Goal: Task Accomplishment & Management: Use online tool/utility

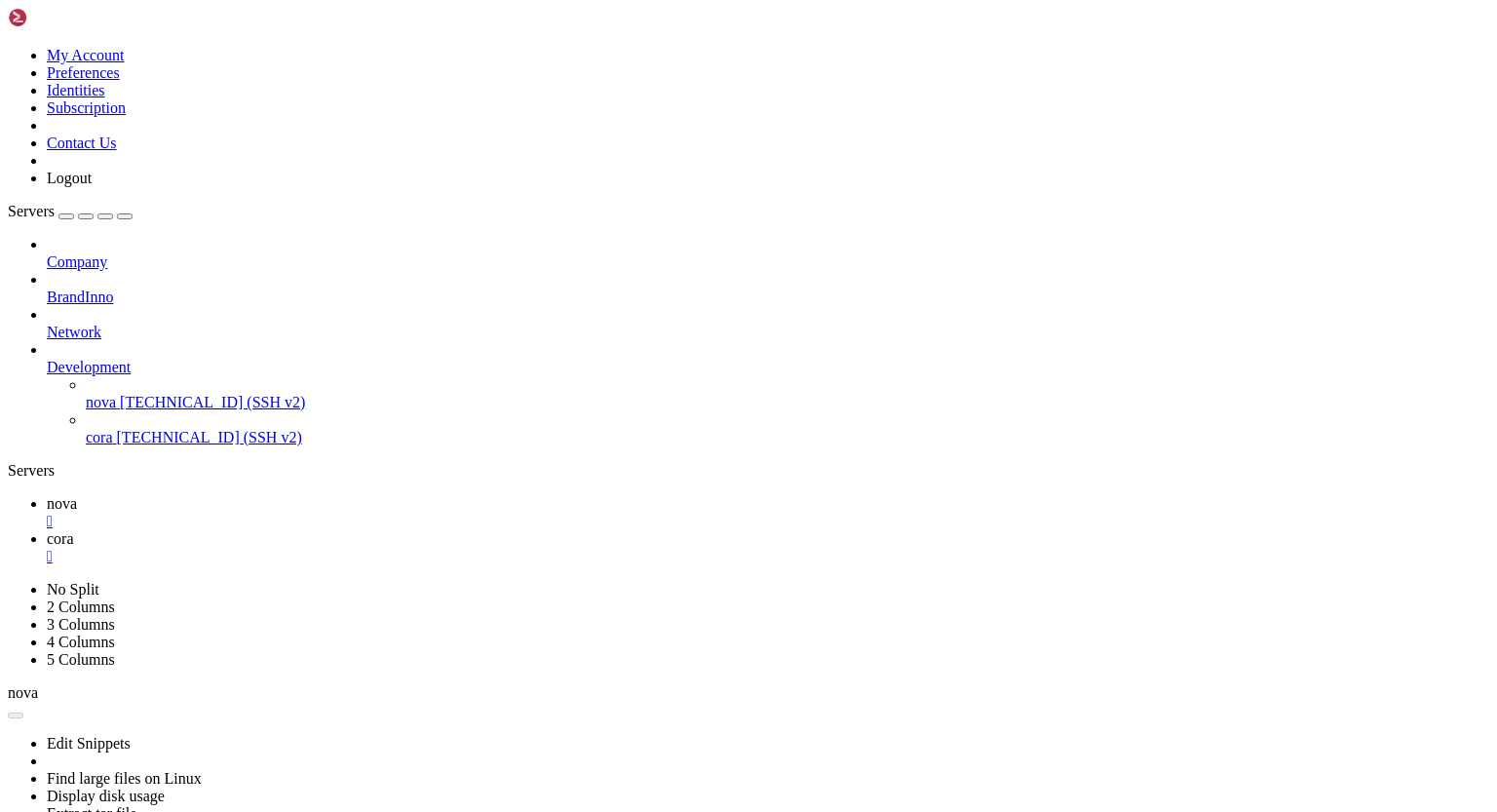
scroll to position [679, 0]
click at [418, 547] on div "" at bounding box center [768, 556] width 1442 height 18
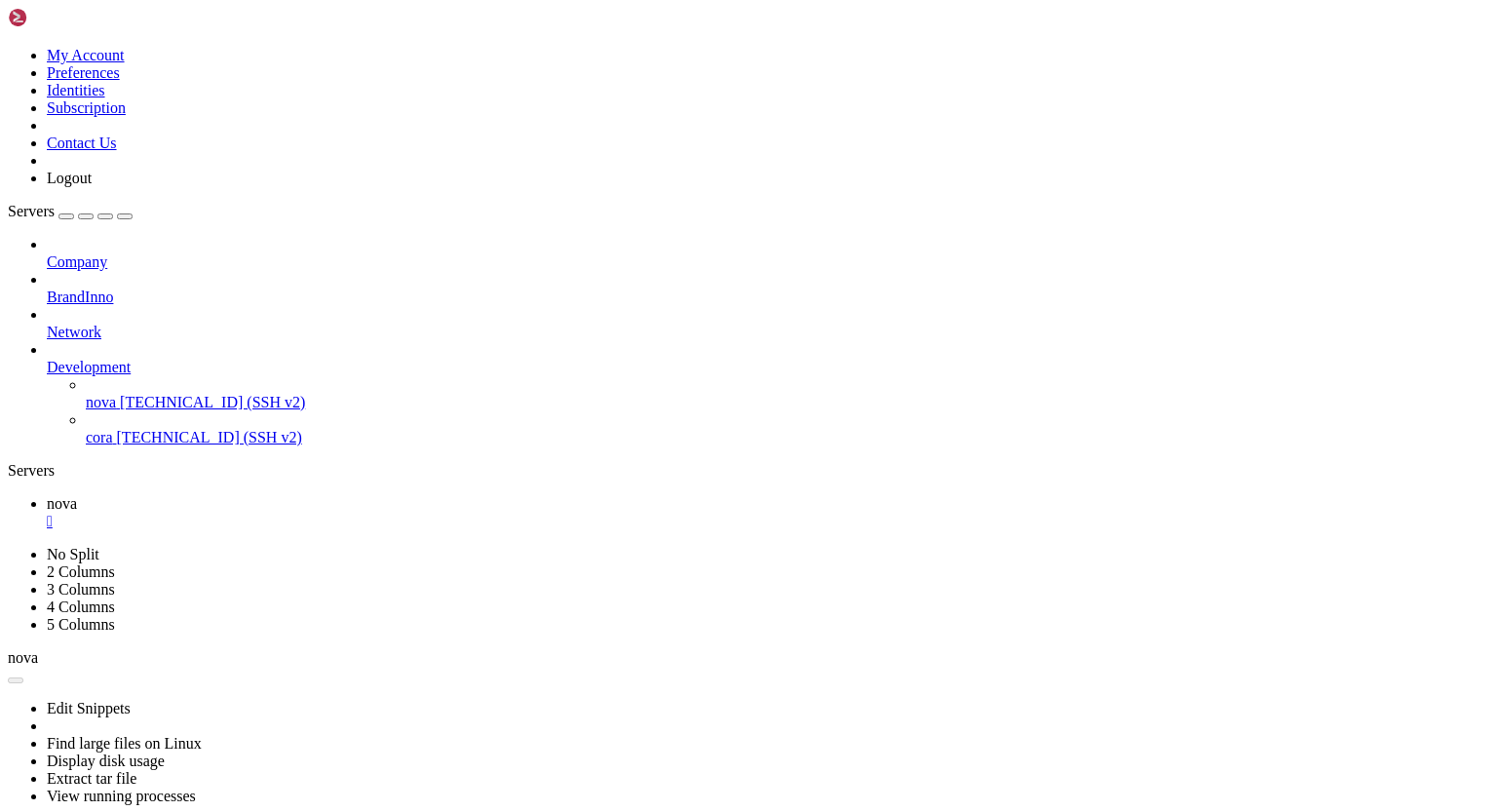
click at [329, 512] on div "" at bounding box center [768, 521] width 1442 height 18
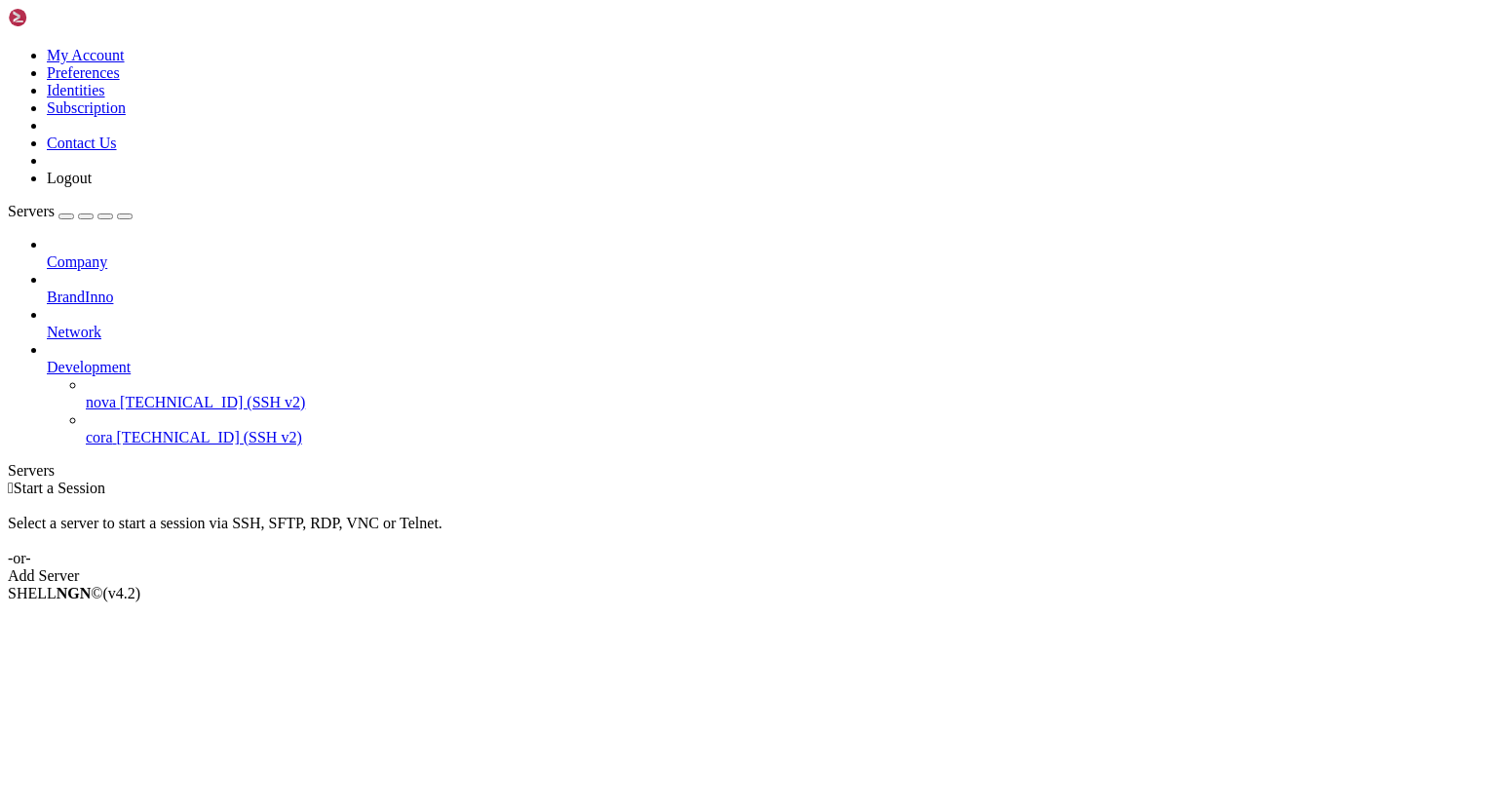
click at [116, 394] on span "nova" at bounding box center [101, 402] width 30 height 17
click at [120, 394] on span "[TECHNICAL_ID] (SSH v2)" at bounding box center [212, 402] width 185 height 17
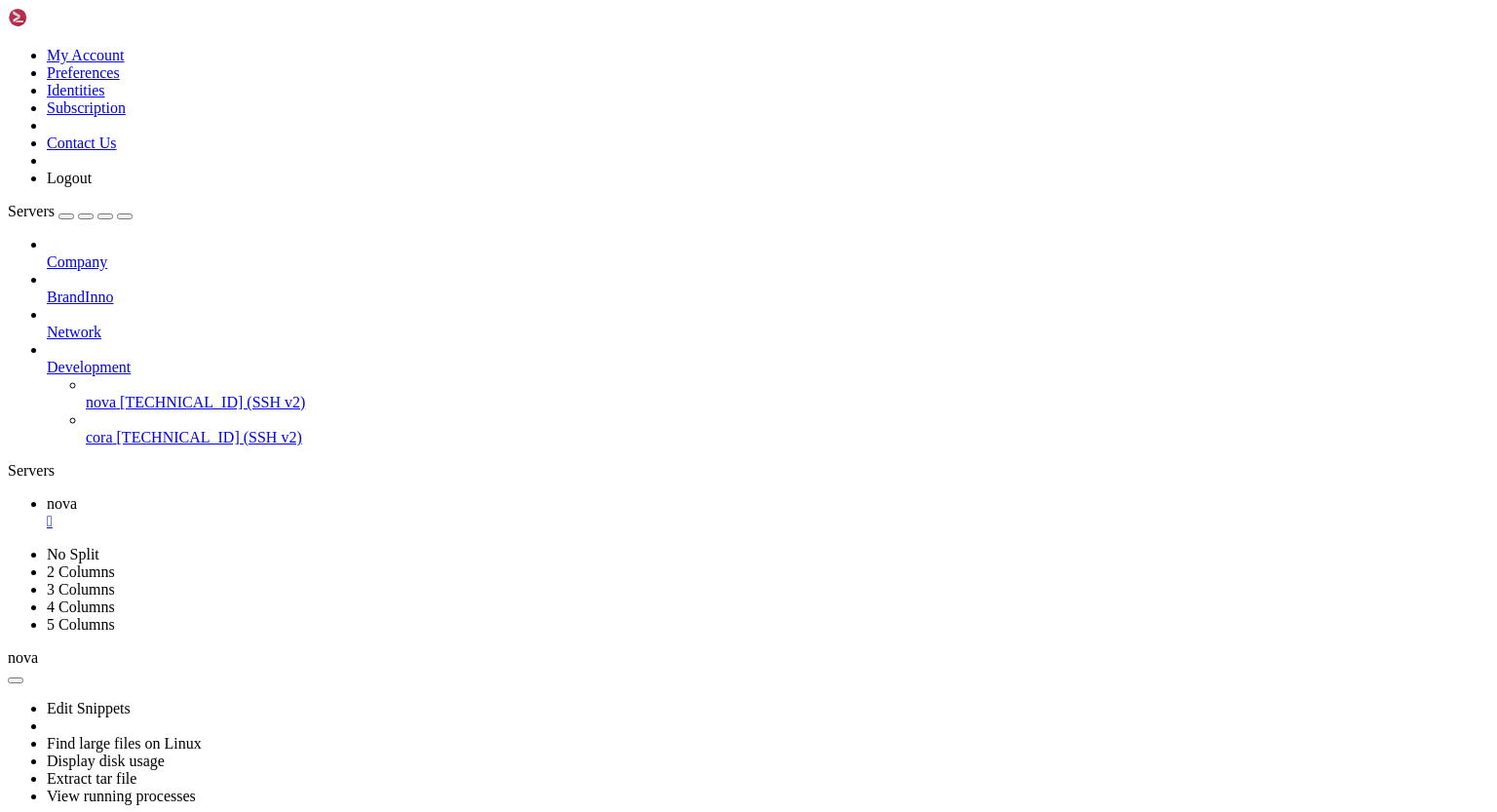
scroll to position [166, 0]
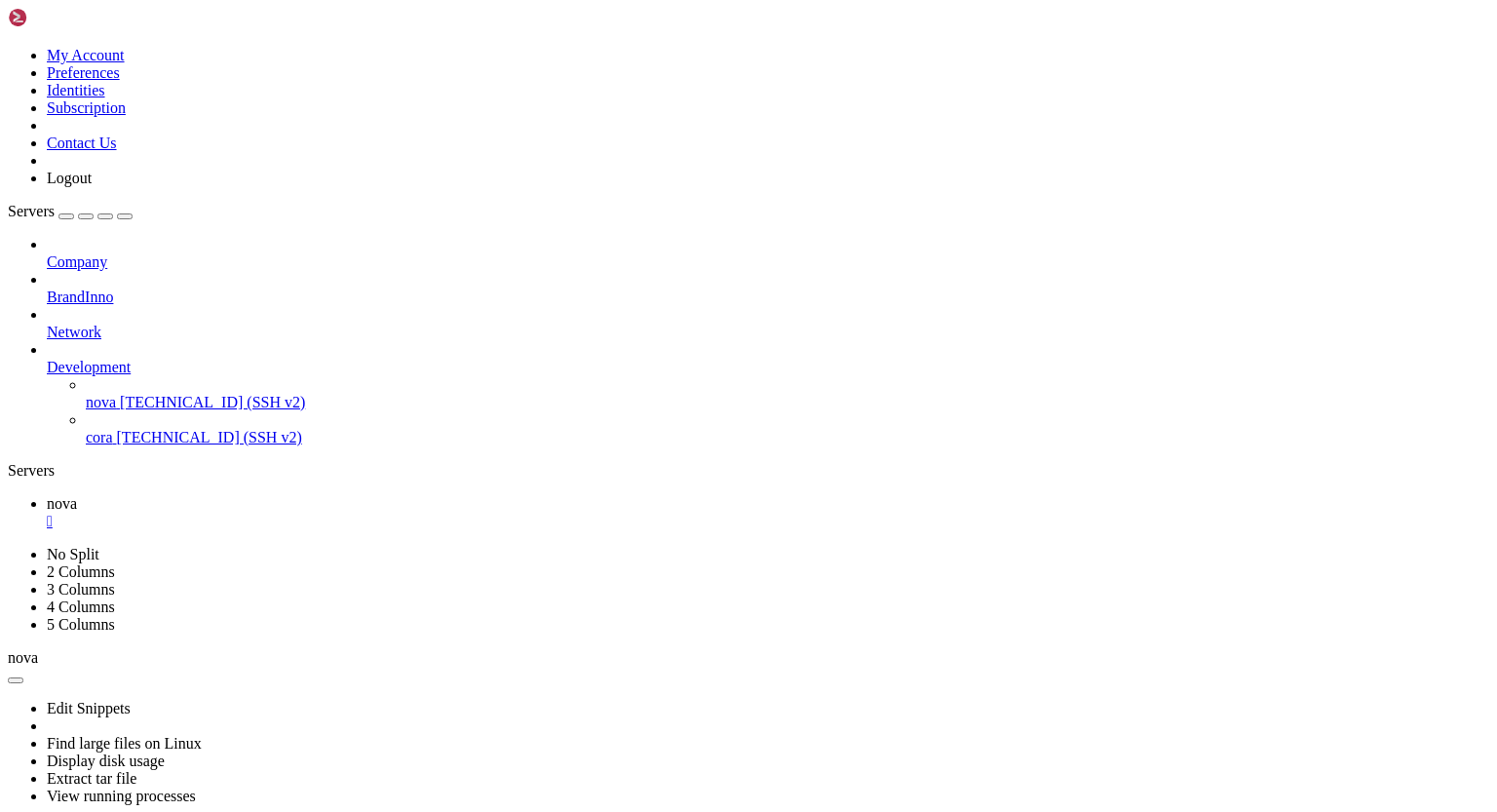
drag, startPoint x: 49, startPoint y: 1403, endPoint x: 239, endPoint y: 1395, distance: 190.2
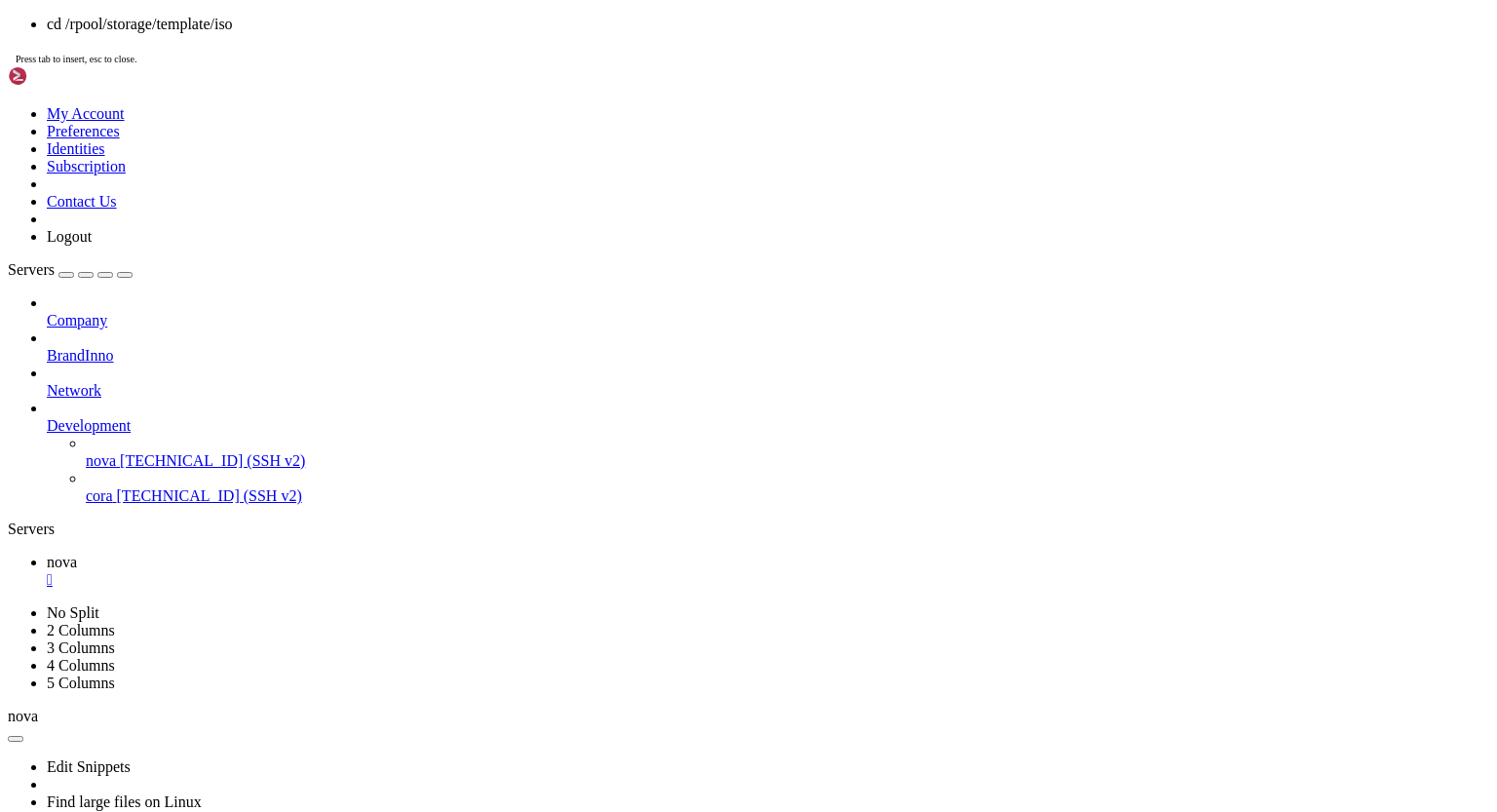
scroll to position [0, 0]
click at [777, 66] on div "cd /rpool/storage/template/iso Press tab to insert, esc to close." at bounding box center [748, 41] width 1481 height 51
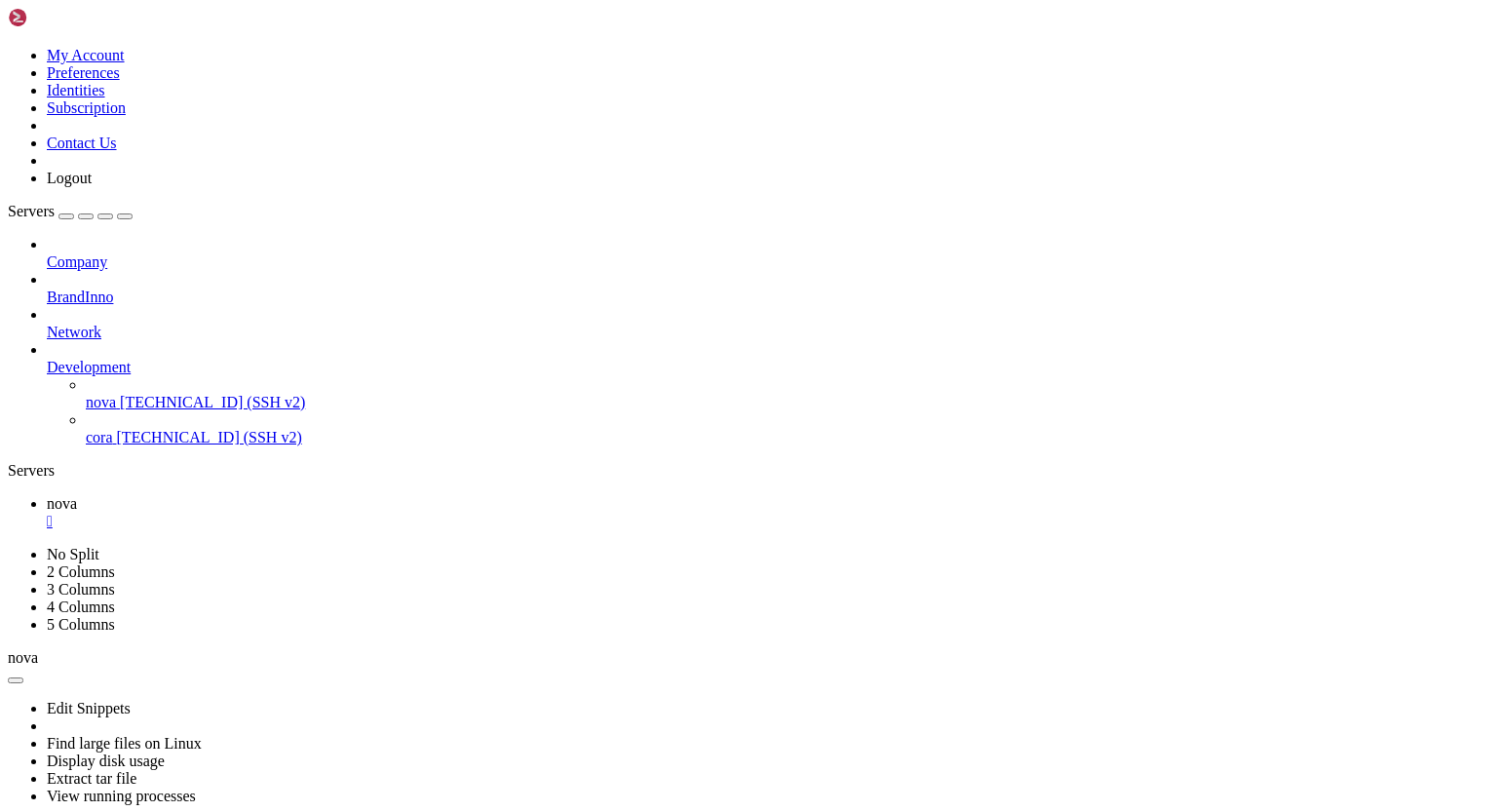
scroll to position [7404, 0]
drag, startPoint x: 343, startPoint y: 1455, endPoint x: 514, endPoint y: 1447, distance: 171.2
drag, startPoint x: 16, startPoint y: 1486, endPoint x: 202, endPoint y: 1495, distance: 186.2
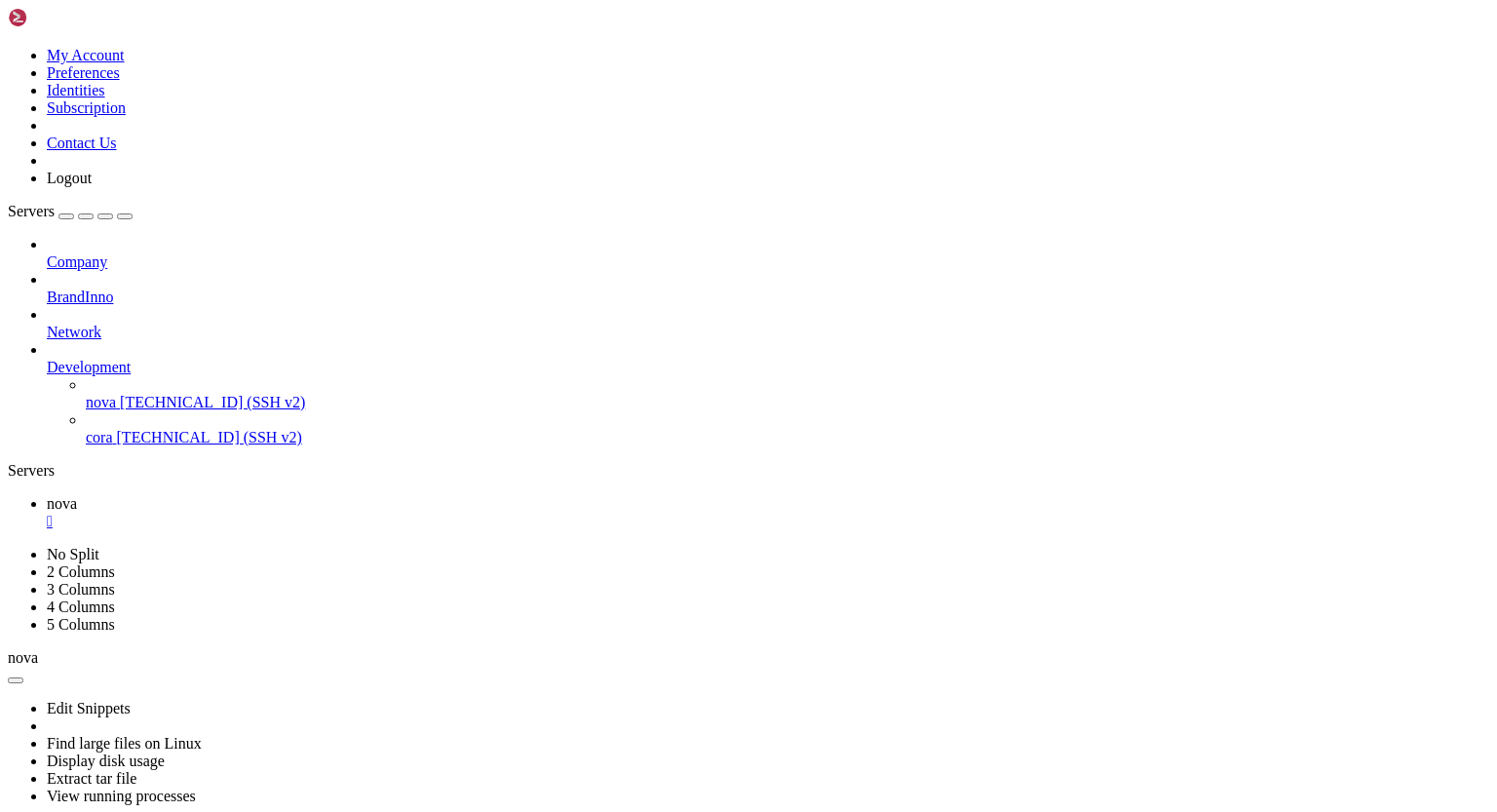
drag, startPoint x: 14, startPoint y: 1483, endPoint x: 85, endPoint y: 1483, distance: 71.0
drag, startPoint x: 17, startPoint y: 1484, endPoint x: 323, endPoint y: 1481, distance: 306.0
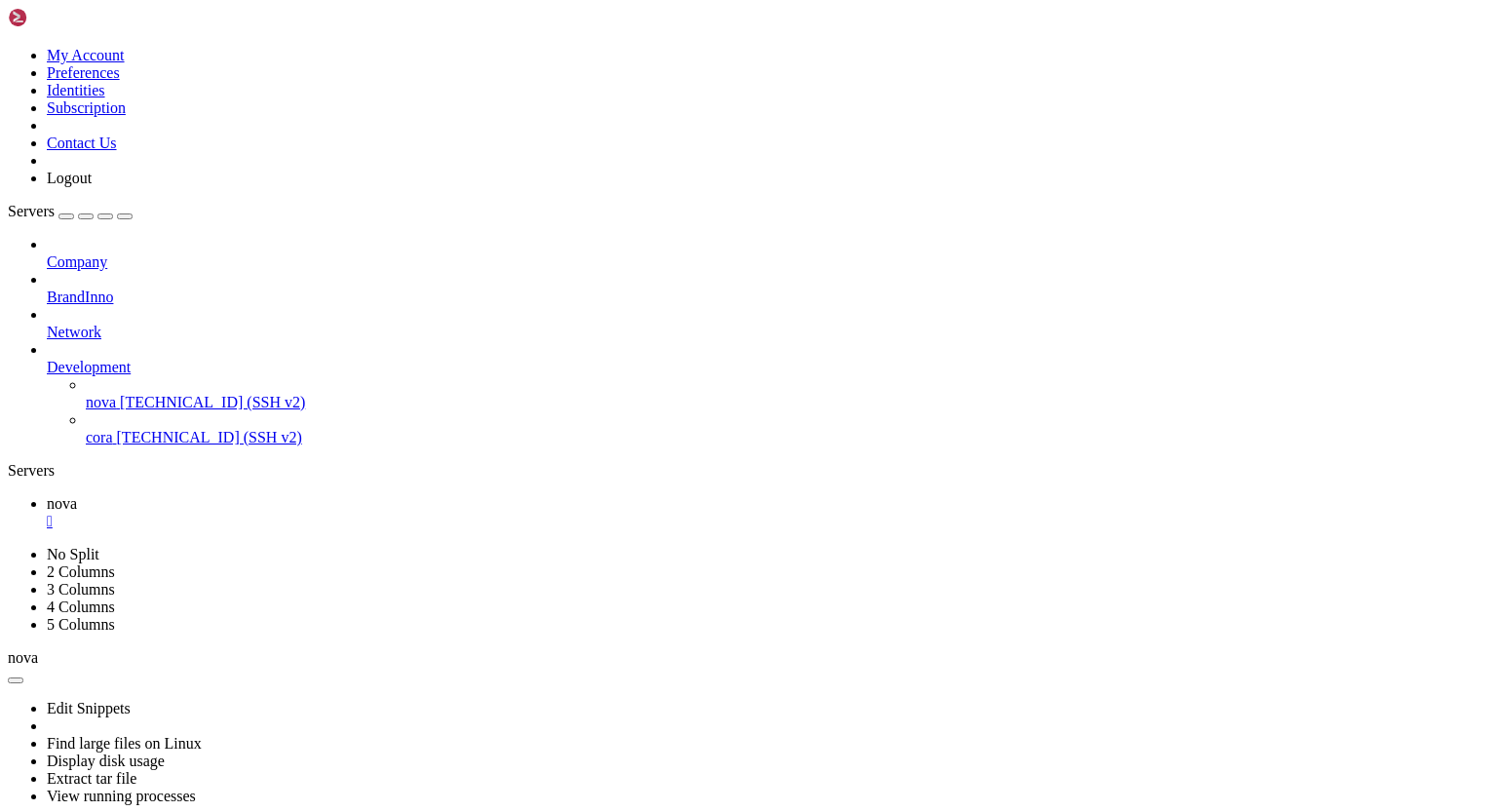
scroll to position [19246, 0]
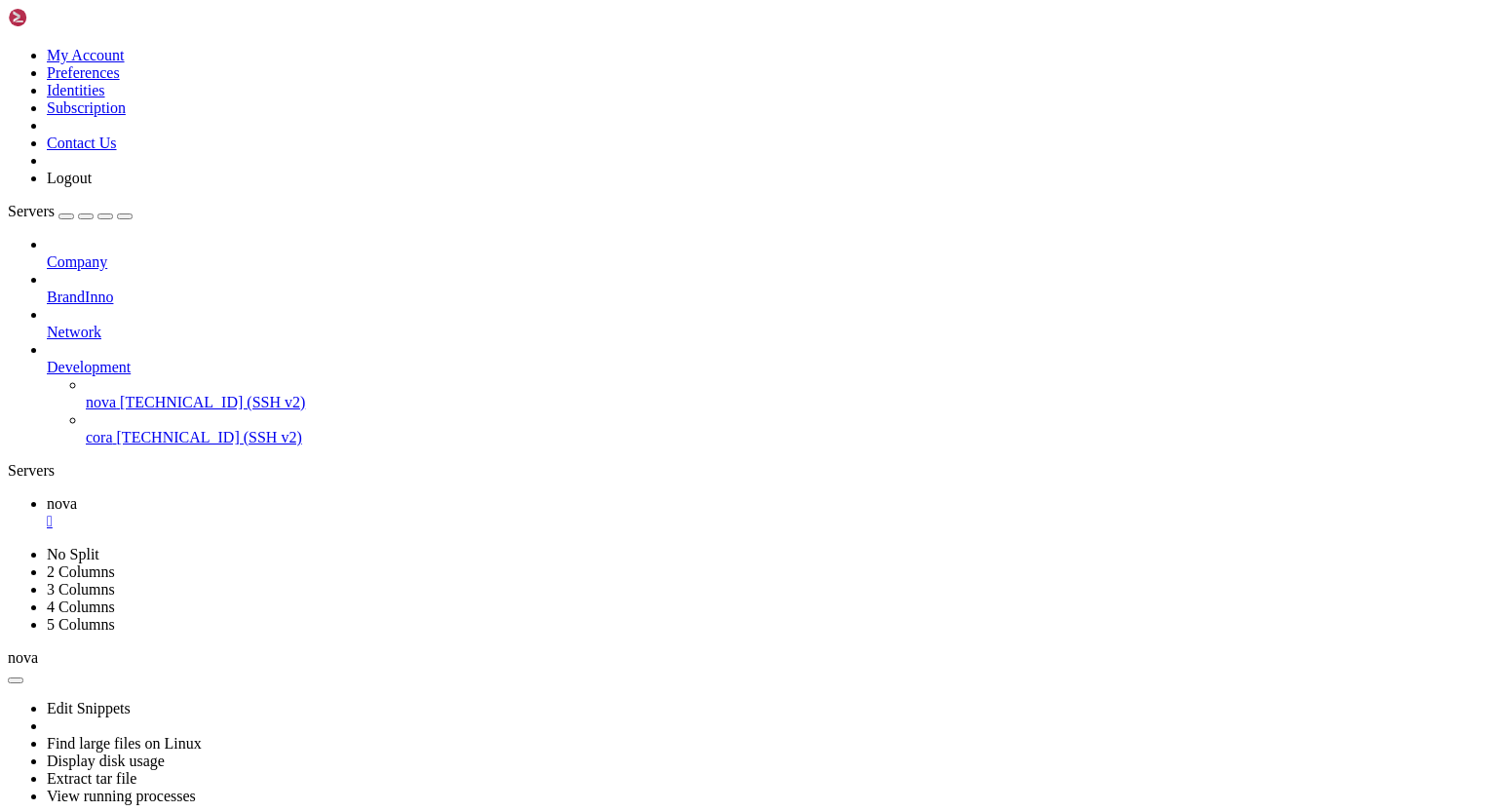
drag, startPoint x: 80, startPoint y: 1348, endPoint x: 181, endPoint y: 1349, distance: 101.0
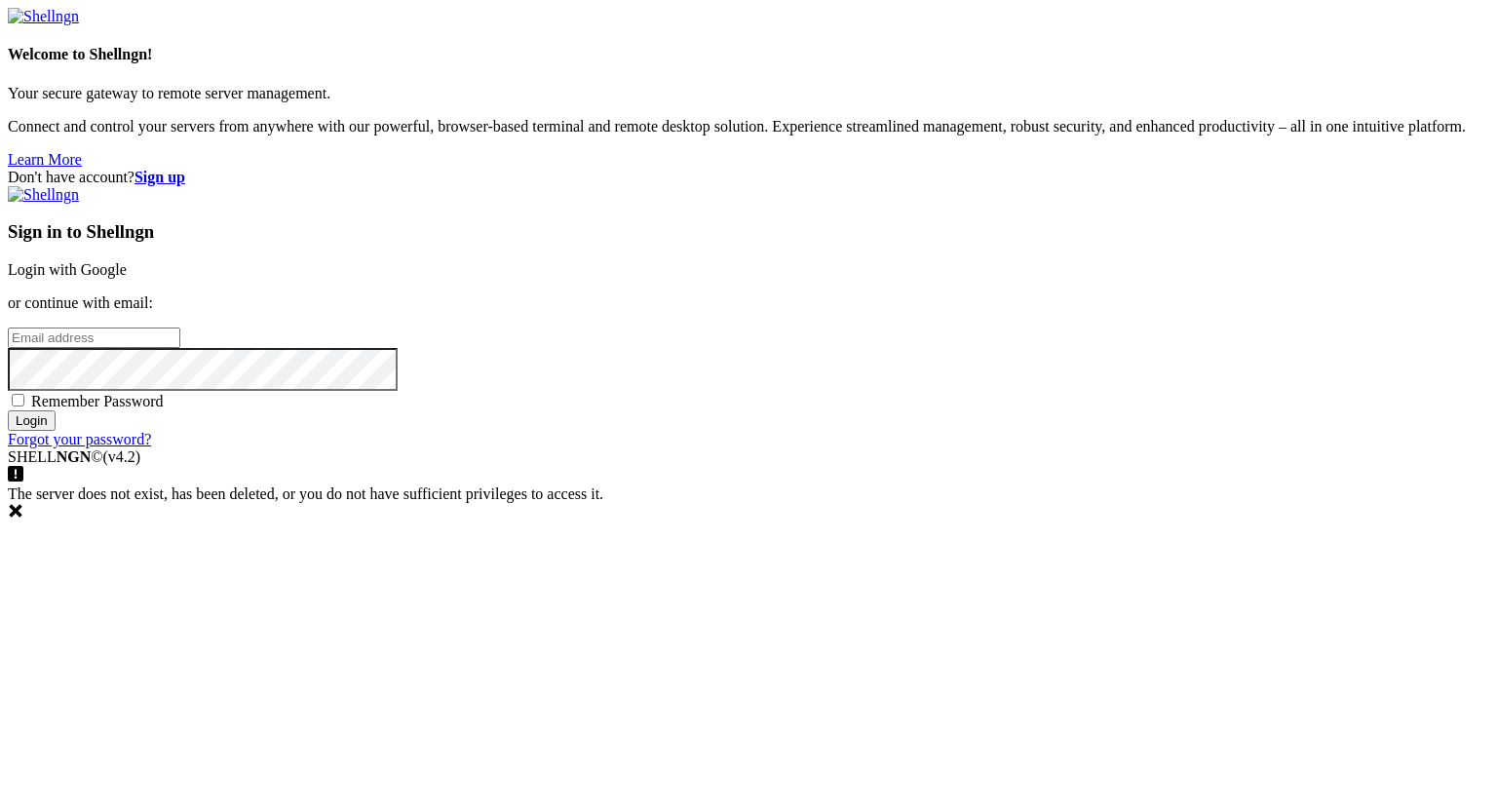
click at [180, 348] on input "email" at bounding box center [94, 337] width 172 height 21
paste input "[PERSON_NAME][EMAIL_ADDRESS][DOMAIN_NAME]"
type input "[PERSON_NAME][EMAIL_ADDRESS][DOMAIN_NAME]"
click at [164, 409] on span "Remember Password" at bounding box center [98, 401] width 133 height 17
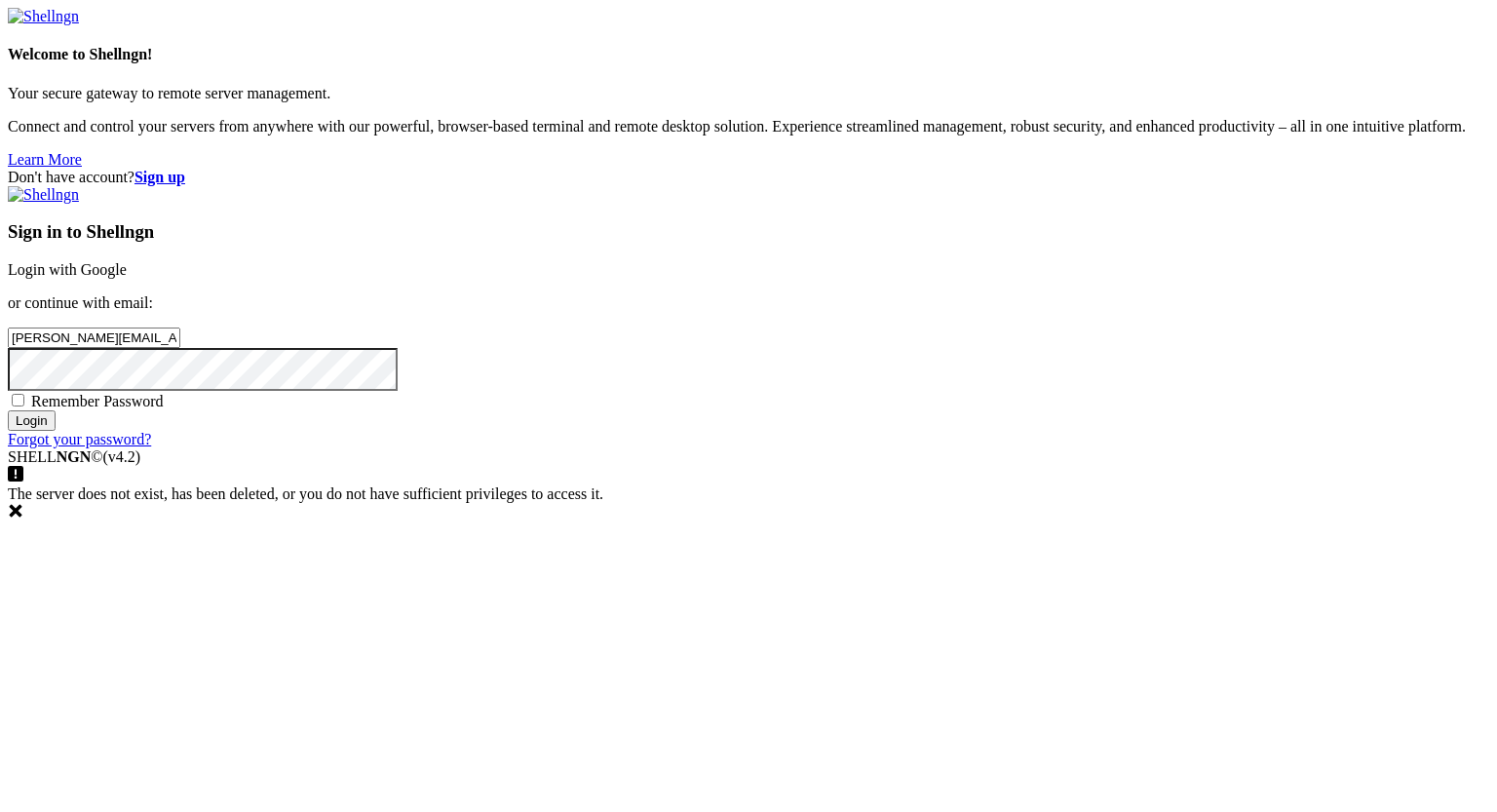
click at [24, 406] on input "Remember Password" at bounding box center [18, 400] width 13 height 13
checkbox input "true"
click at [56, 431] on input "Login" at bounding box center [31, 420] width 48 height 21
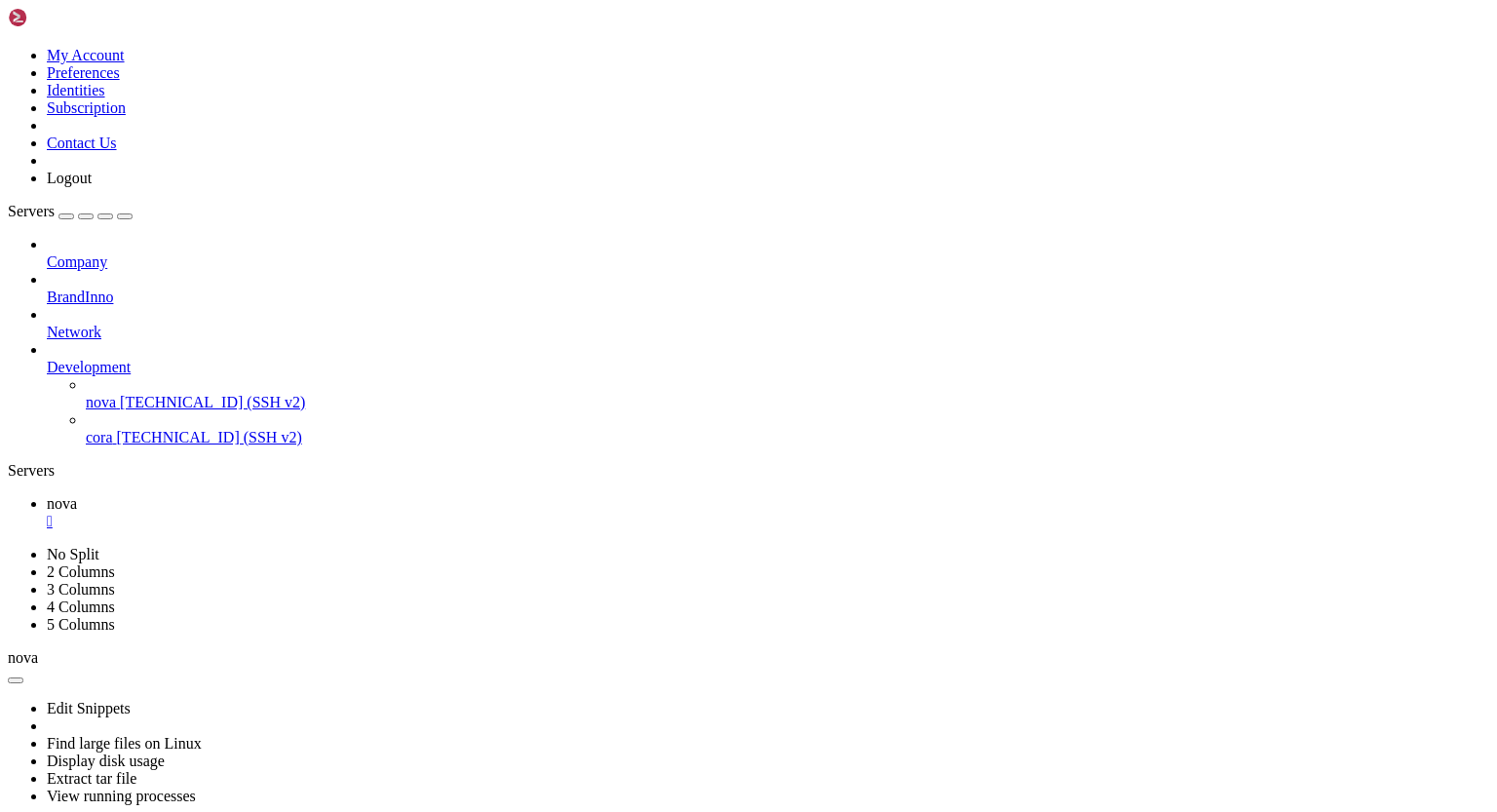
scroll to position [24215, 0]
drag, startPoint x: 80, startPoint y: 1333, endPoint x: 177, endPoint y: 1334, distance: 97.0
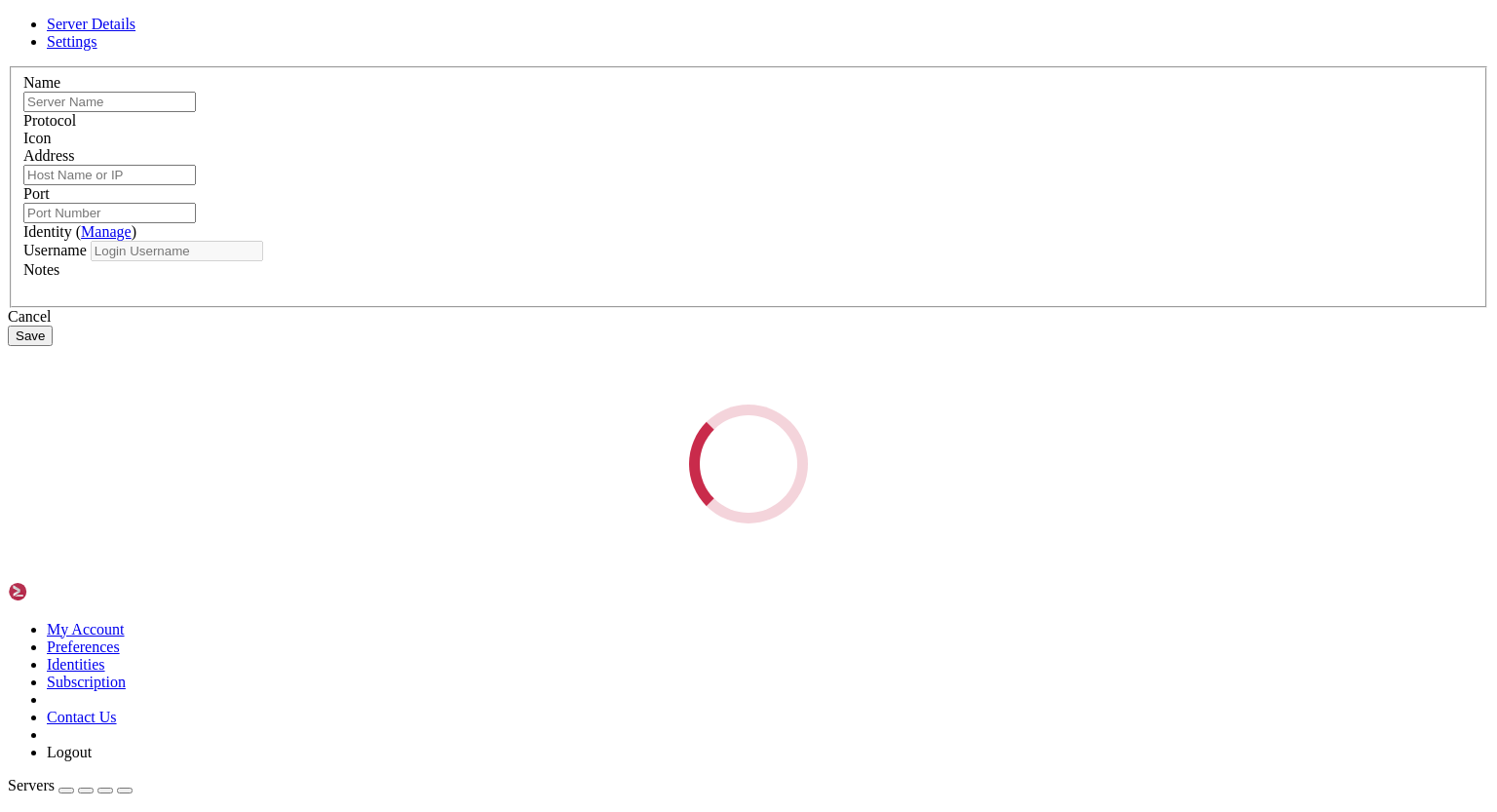
type input "cora"
type input "[TECHNICAL_ID]"
type input "22250"
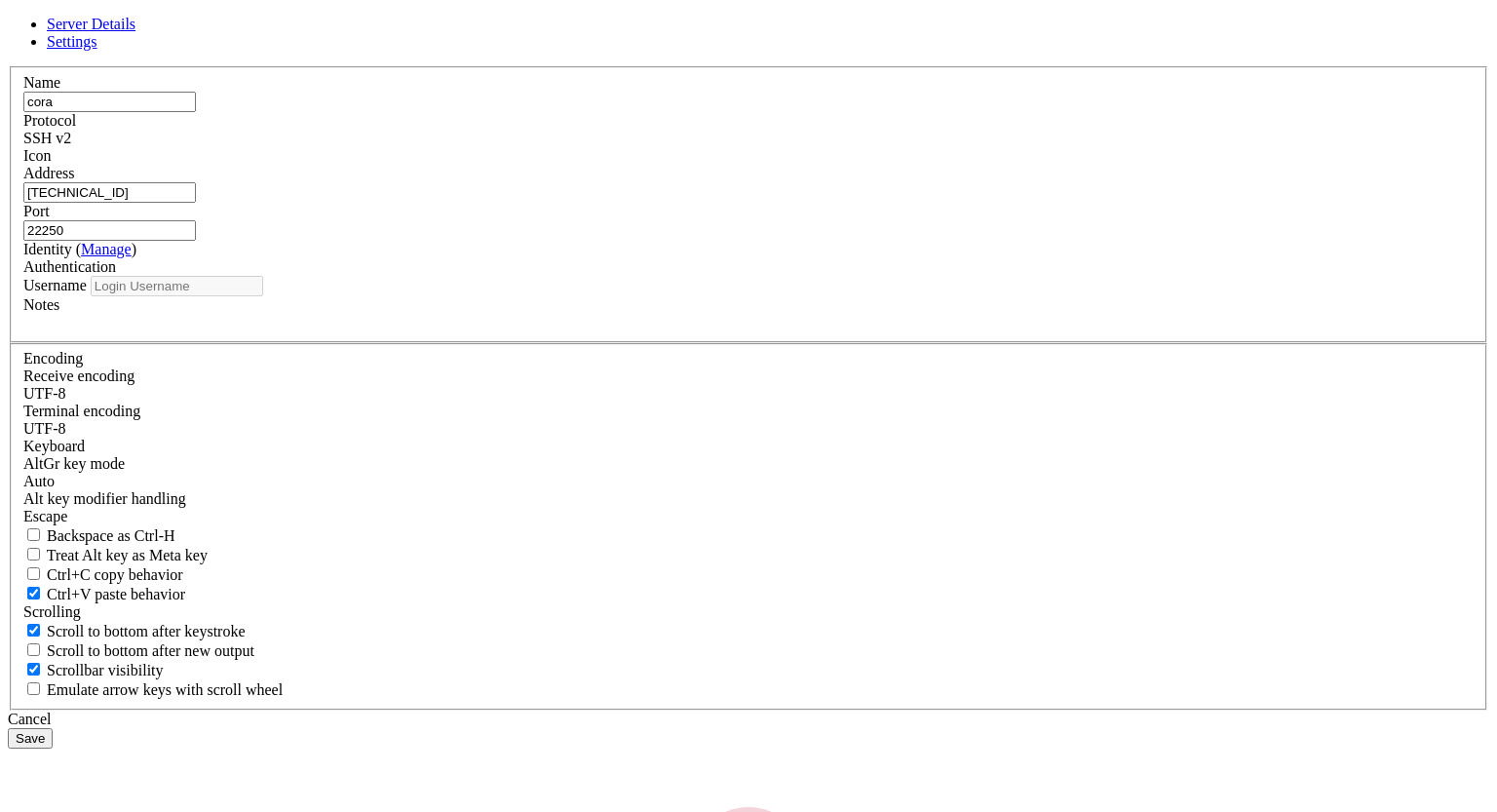
type input "root"
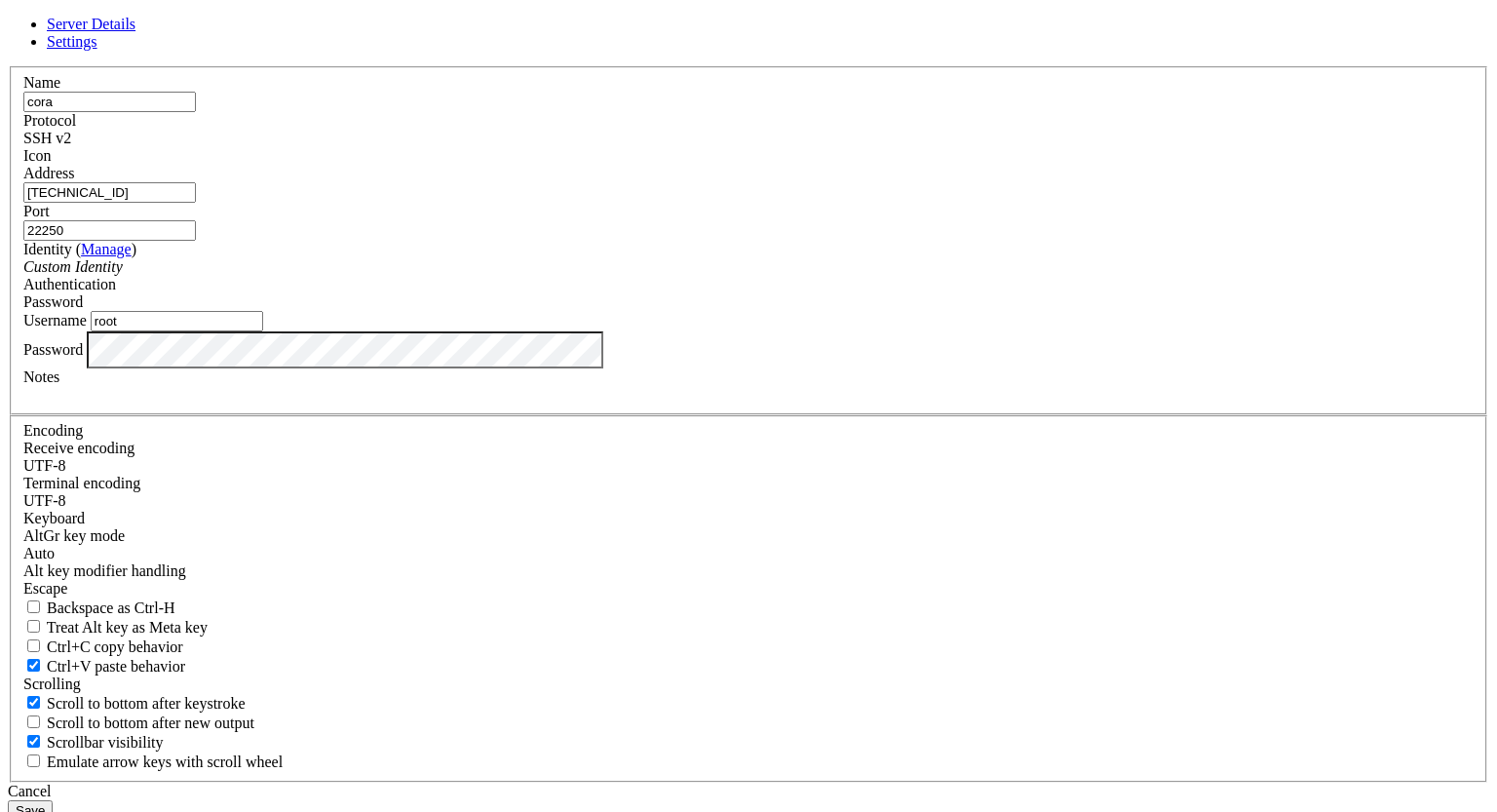
click at [423, 505] on div "Server Details Settings Name cora Protocol SSH v2 Icon" at bounding box center [748, 418] width 1481 height 805
click at [53, 800] on button "Save" at bounding box center [30, 810] width 45 height 21
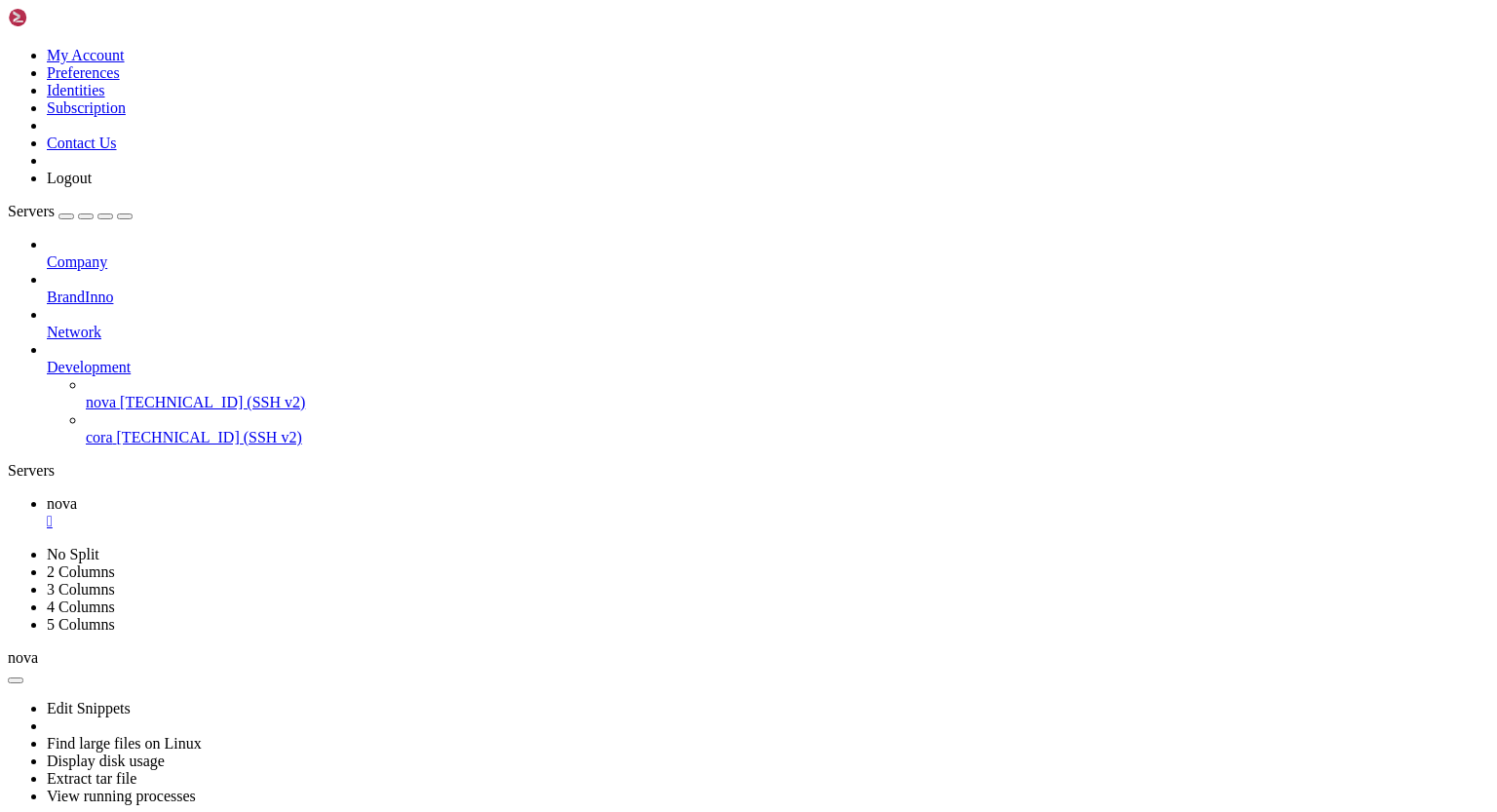
click at [118, 429] on span "[TECHNICAL_ID] (SSH v2)" at bounding box center [209, 437] width 185 height 17
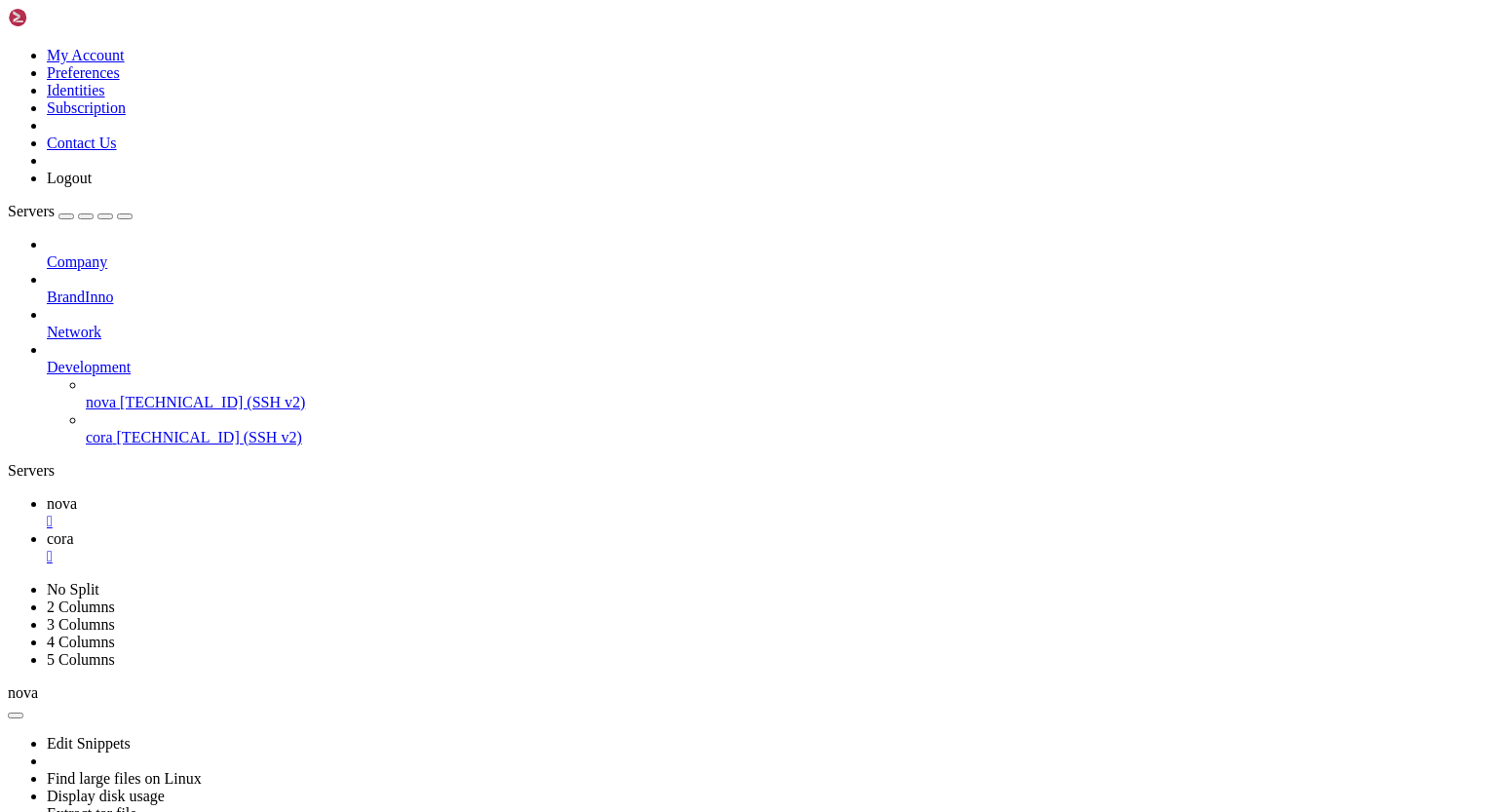
scroll to position [0, 0]
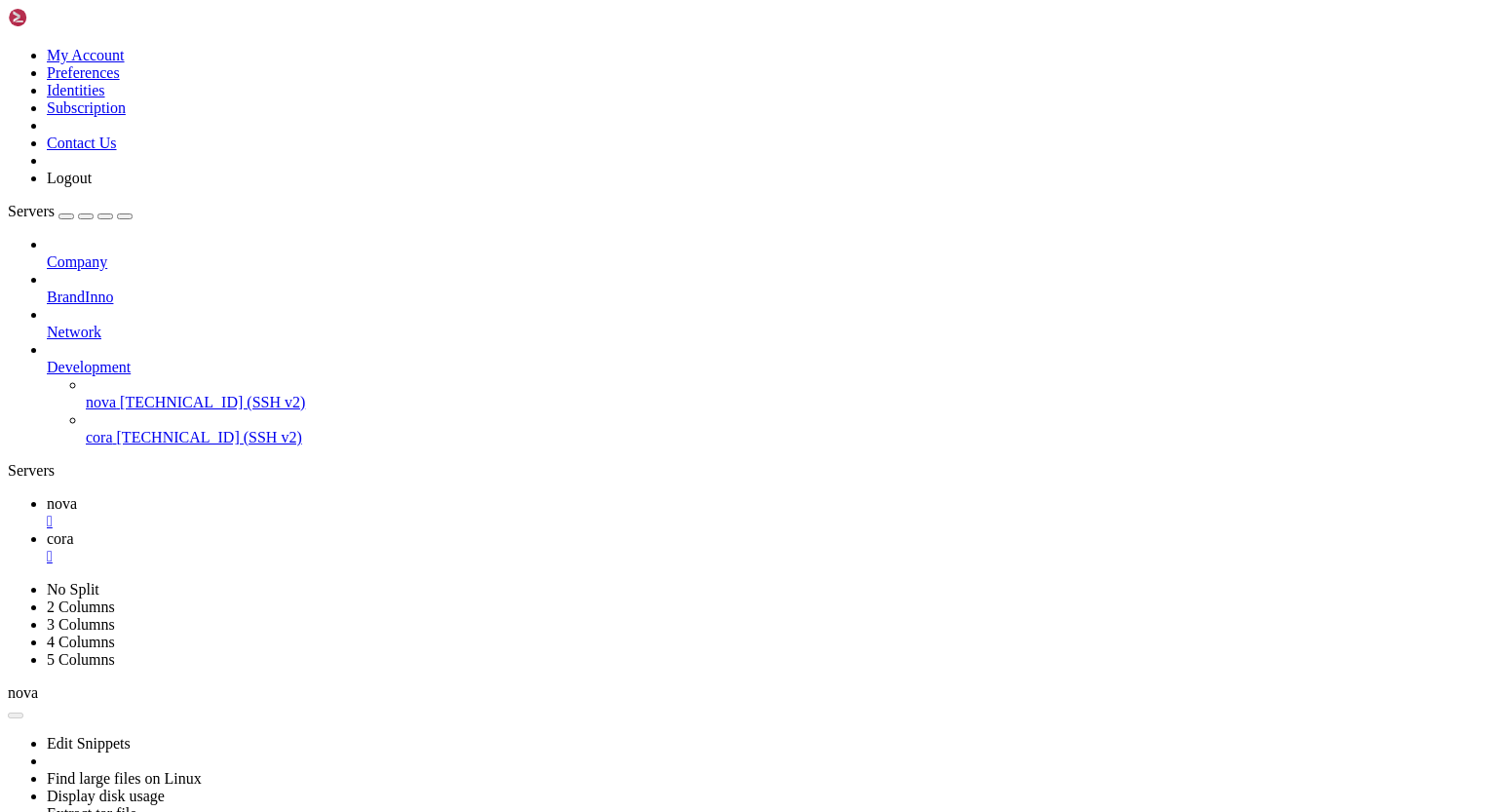
click at [77, 495] on span "nova" at bounding box center [62, 503] width 30 height 17
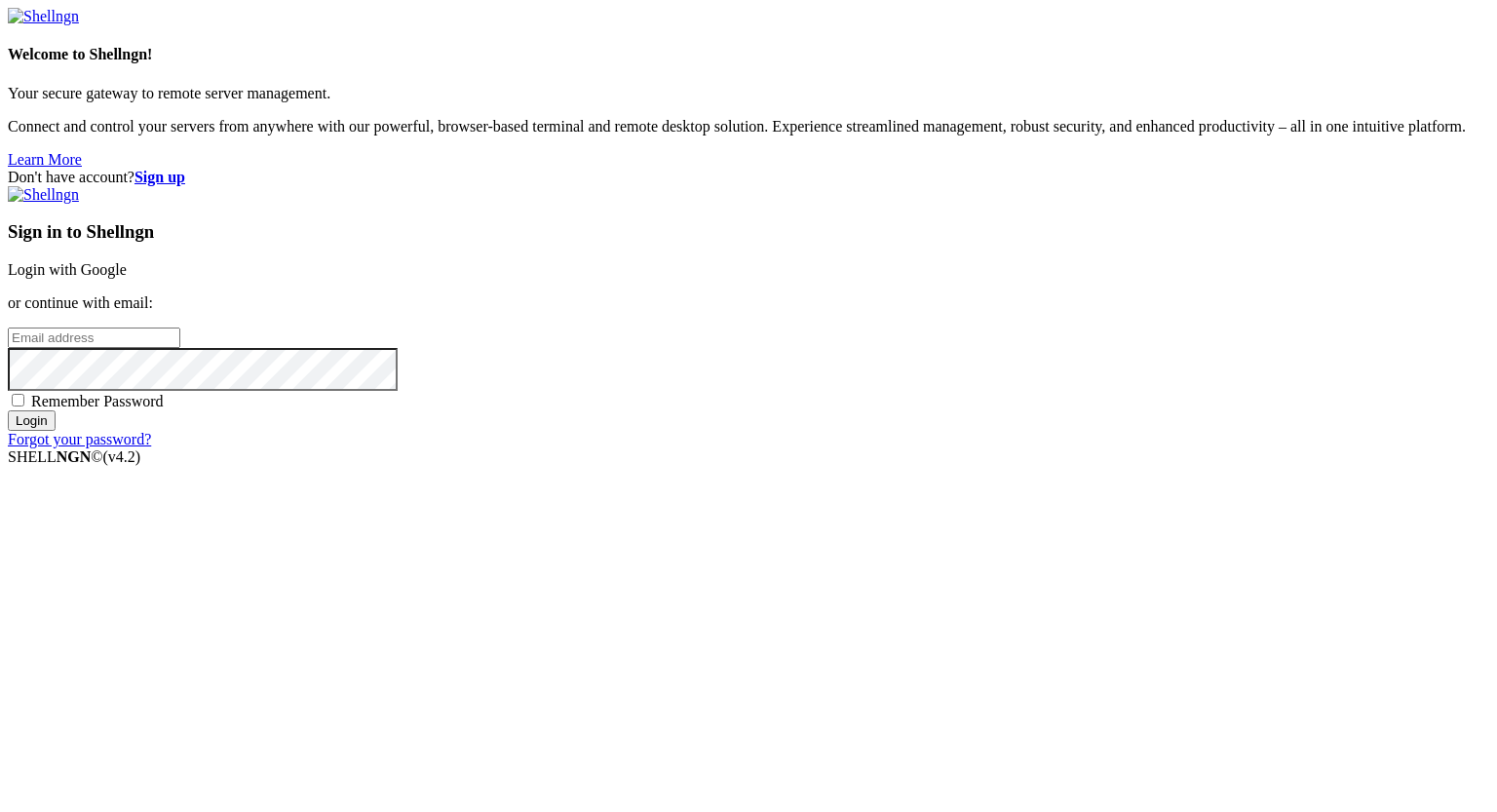
click at [180, 348] on input "email" at bounding box center [94, 337] width 172 height 21
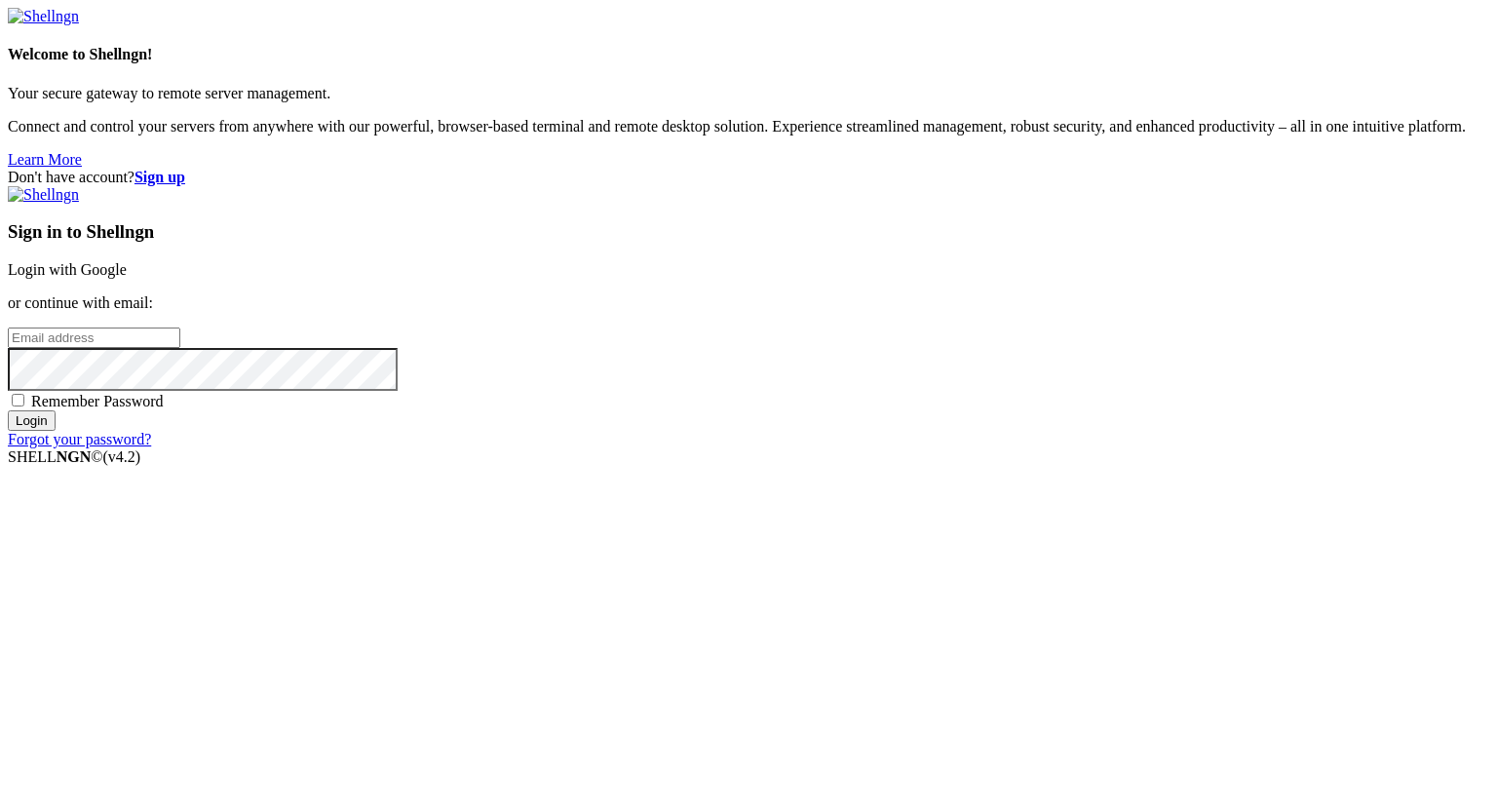
paste input "[PERSON_NAME][EMAIL_ADDRESS][DOMAIN_NAME]"
type input "[PERSON_NAME][EMAIL_ADDRESS][DOMAIN_NAME]"
click at [164, 409] on span "Remember Password" at bounding box center [98, 401] width 133 height 17
click at [24, 406] on input "Remember Password" at bounding box center [18, 400] width 13 height 13
checkbox input "true"
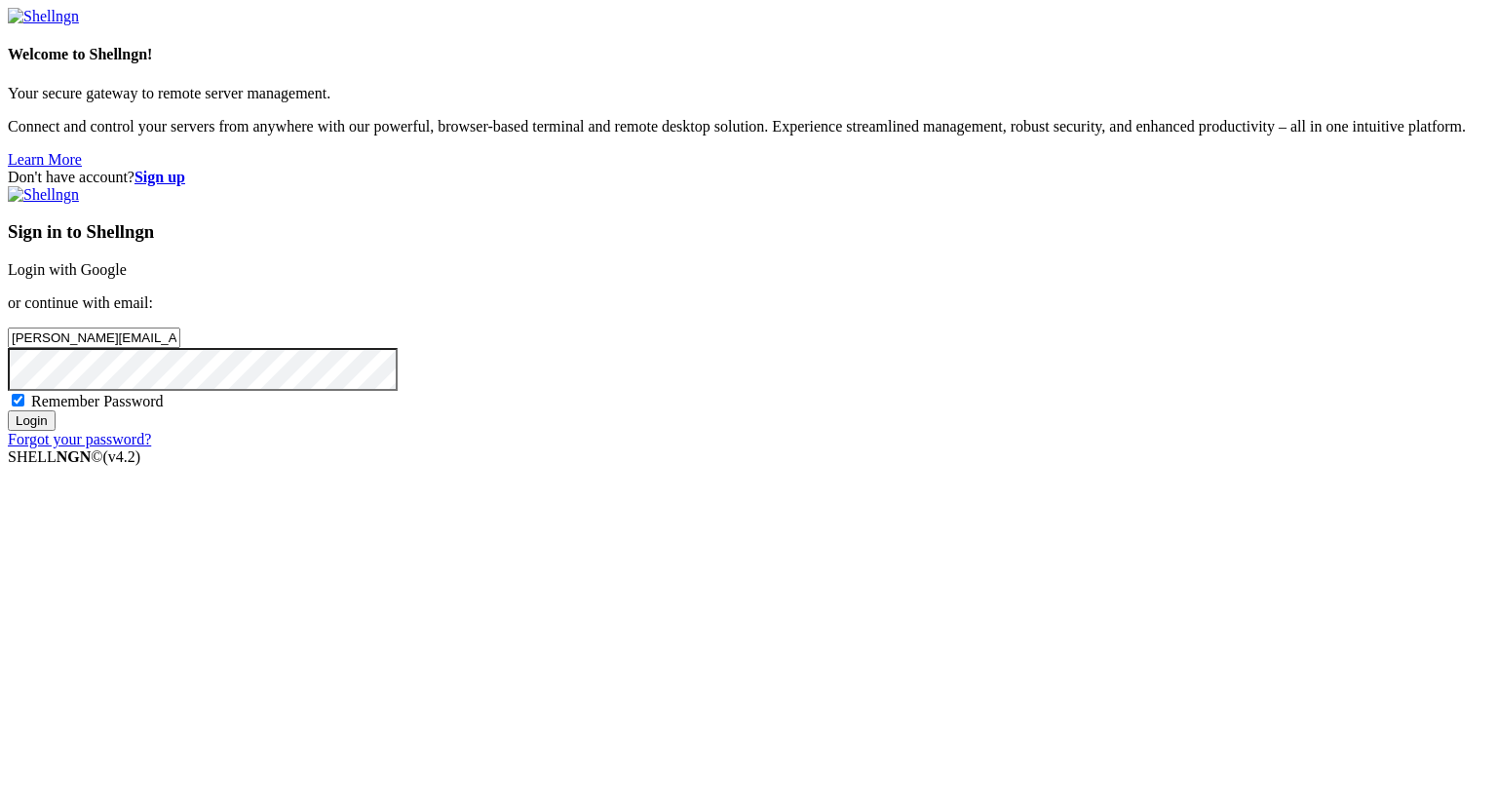
click at [56, 431] on input "Login" at bounding box center [31, 420] width 48 height 21
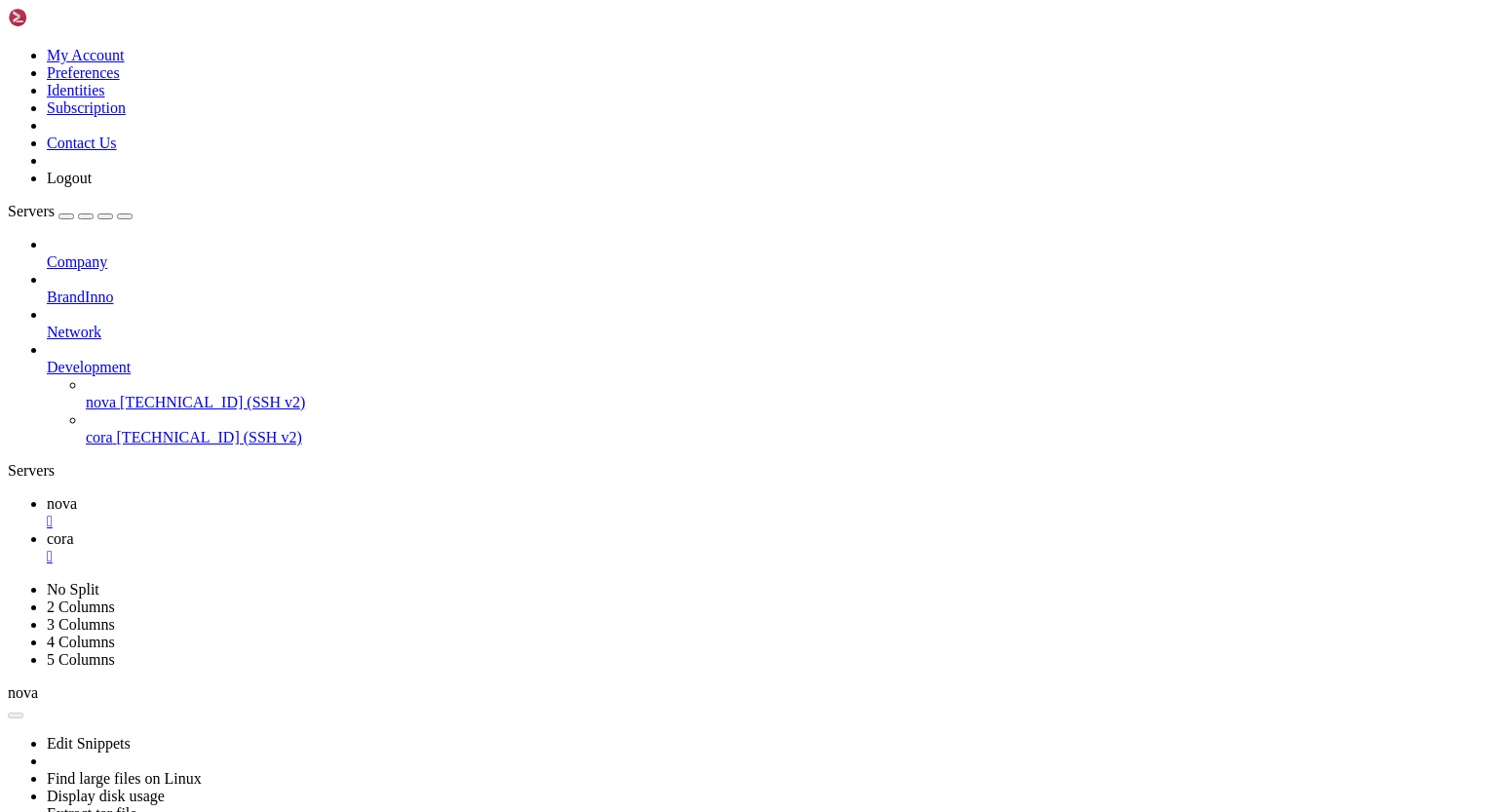
click at [77, 495] on span "nova" at bounding box center [62, 503] width 30 height 17
click at [74, 530] on span "cora" at bounding box center [61, 537] width 27 height 17
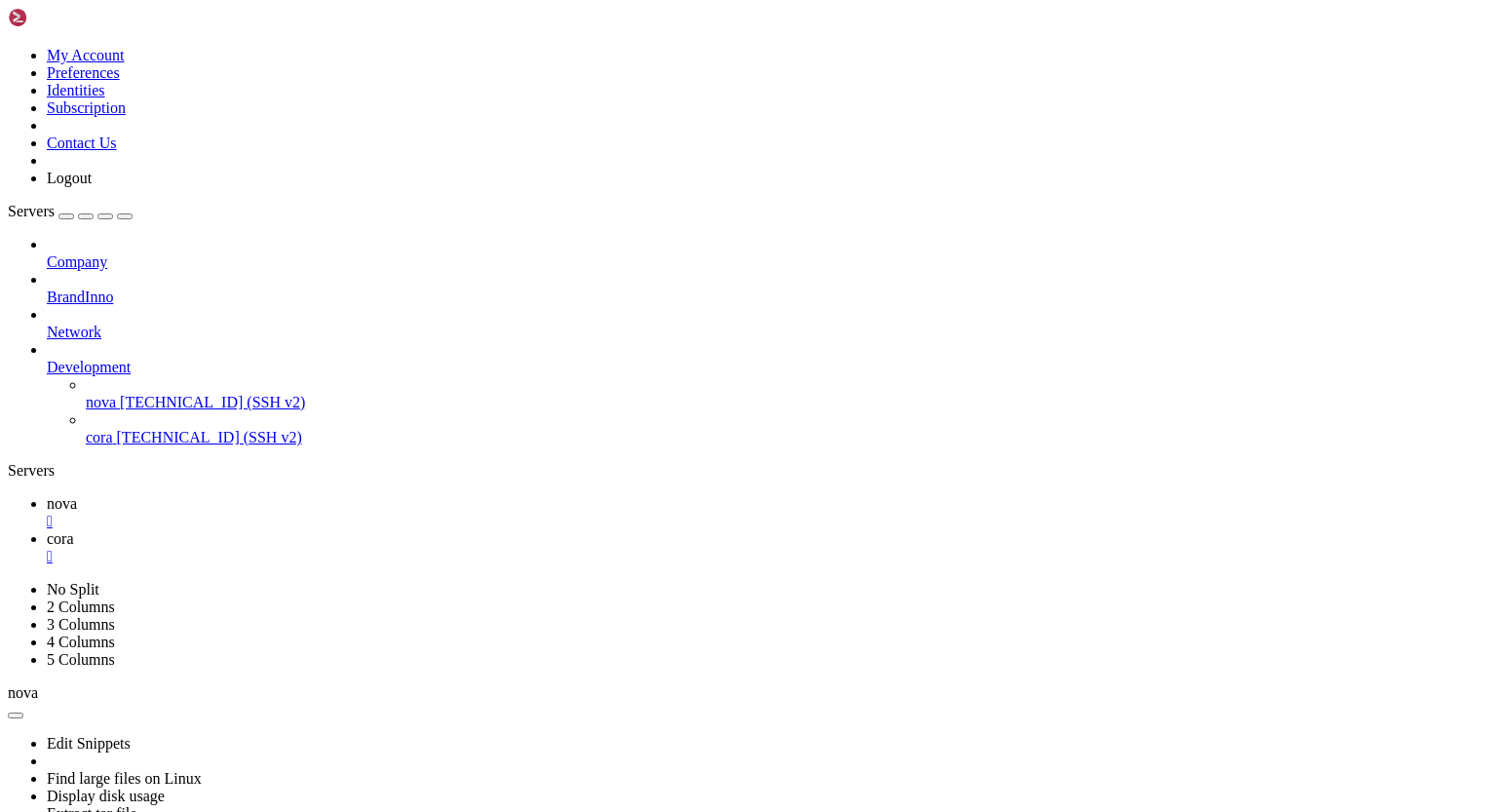
click at [77, 495] on span "nova" at bounding box center [62, 503] width 30 height 17
click at [74, 530] on span "cora" at bounding box center [61, 537] width 27 height 17
click at [422, 547] on div "" at bounding box center [768, 556] width 1442 height 18
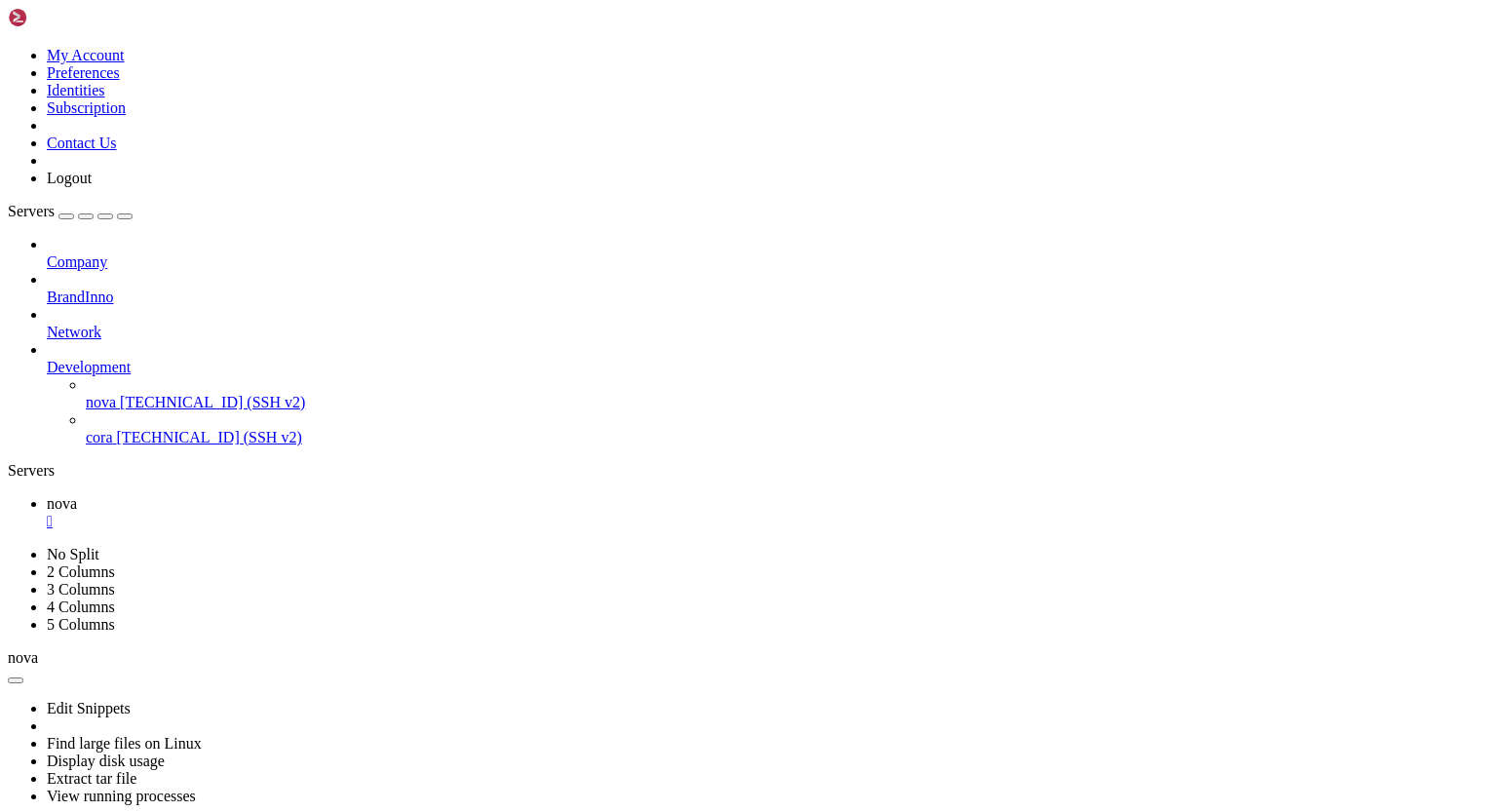
drag, startPoint x: 422, startPoint y: 17, endPoint x: 376, endPoint y: 17, distance: 46.0
click at [376, 495] on ul "nova " at bounding box center [748, 513] width 1481 height 35
click at [145, 429] on span "[TECHNICAL_ID] (SSH v2)" at bounding box center [209, 437] width 185 height 17
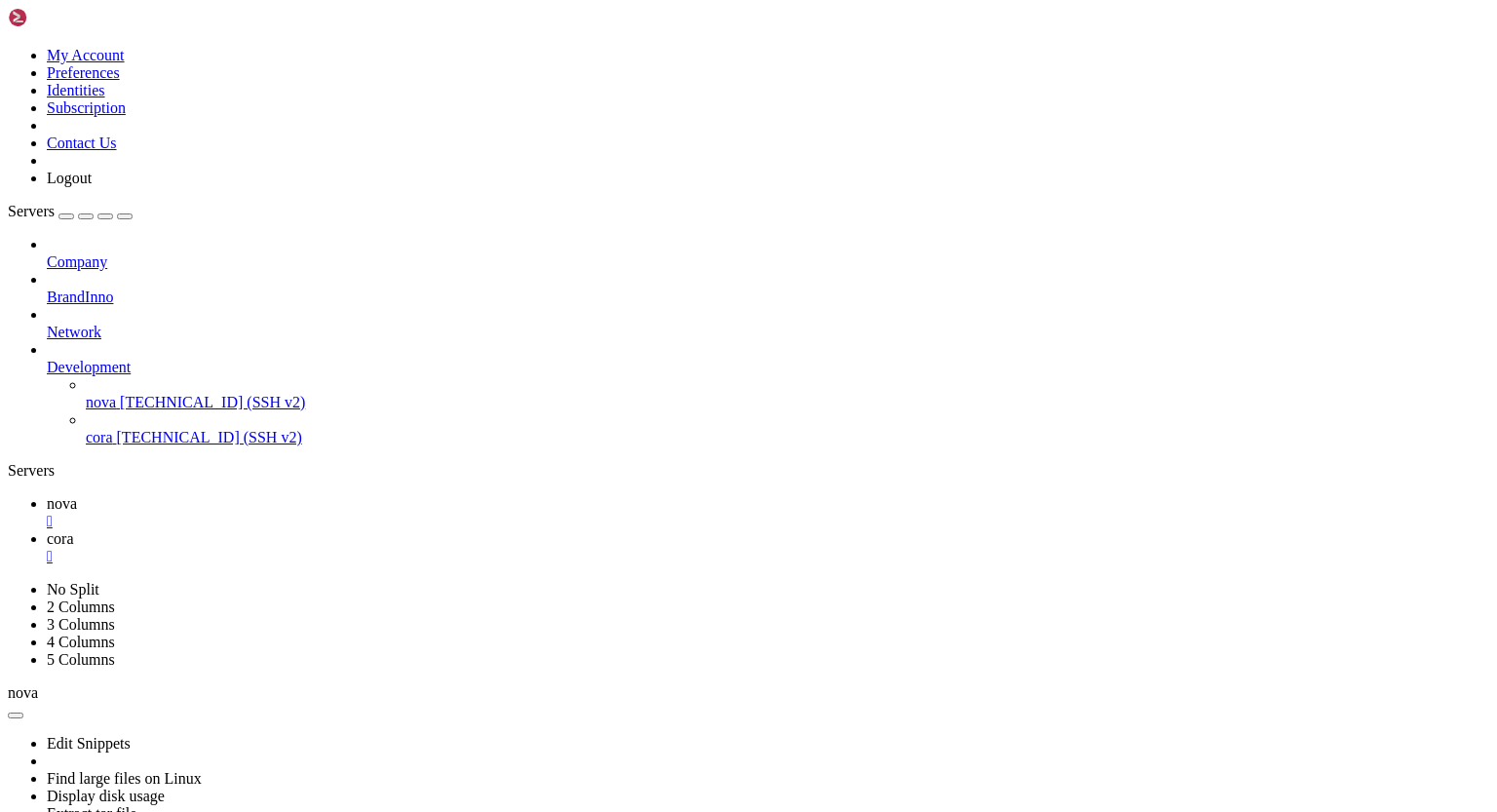
scroll to position [0, 0]
drag, startPoint x: 877, startPoint y: 1374, endPoint x: 522, endPoint y: 1209, distance: 391.5
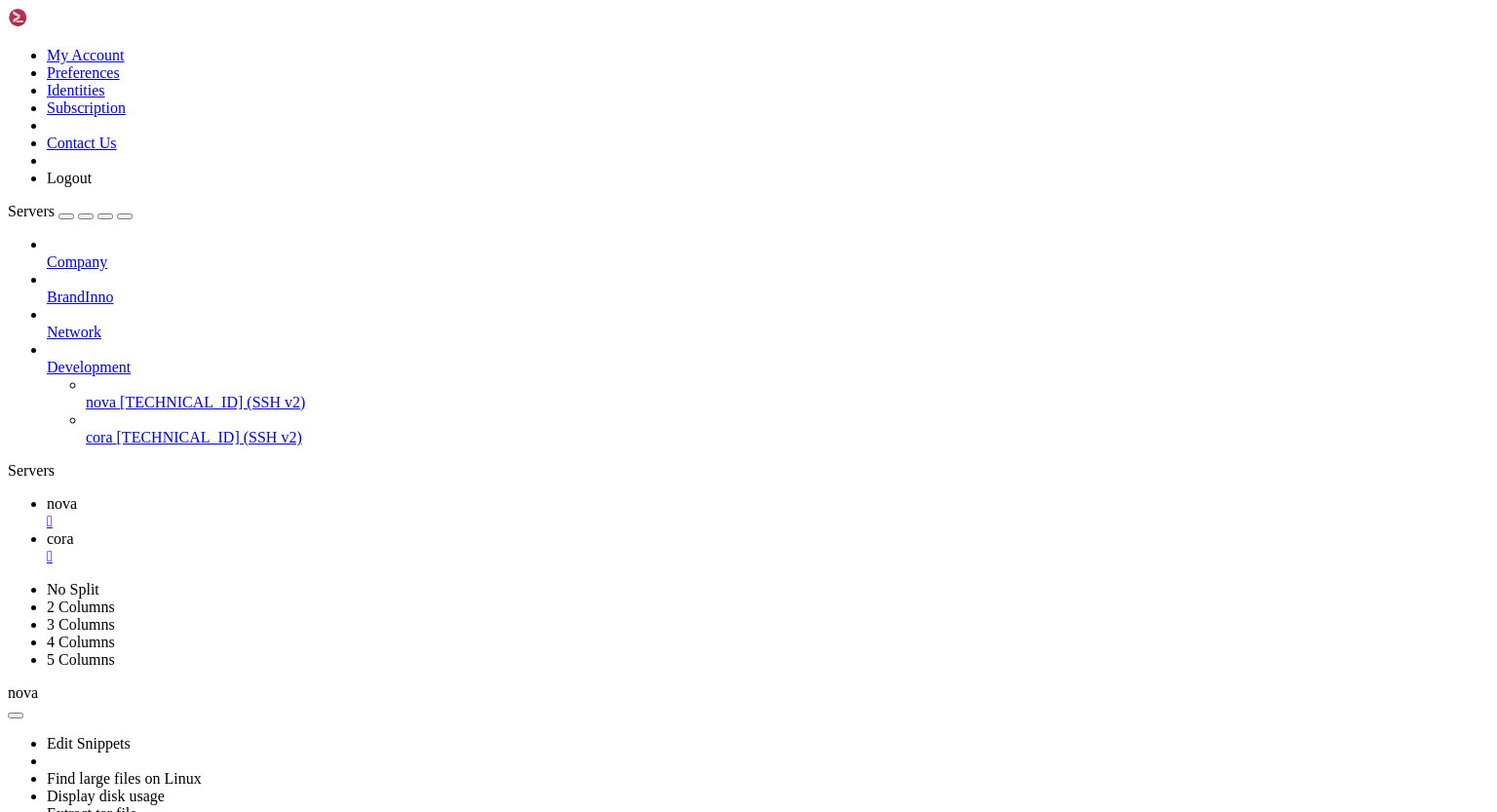
scroll to position [795, 0]
click at [77, 495] on span "nova" at bounding box center [62, 503] width 30 height 17
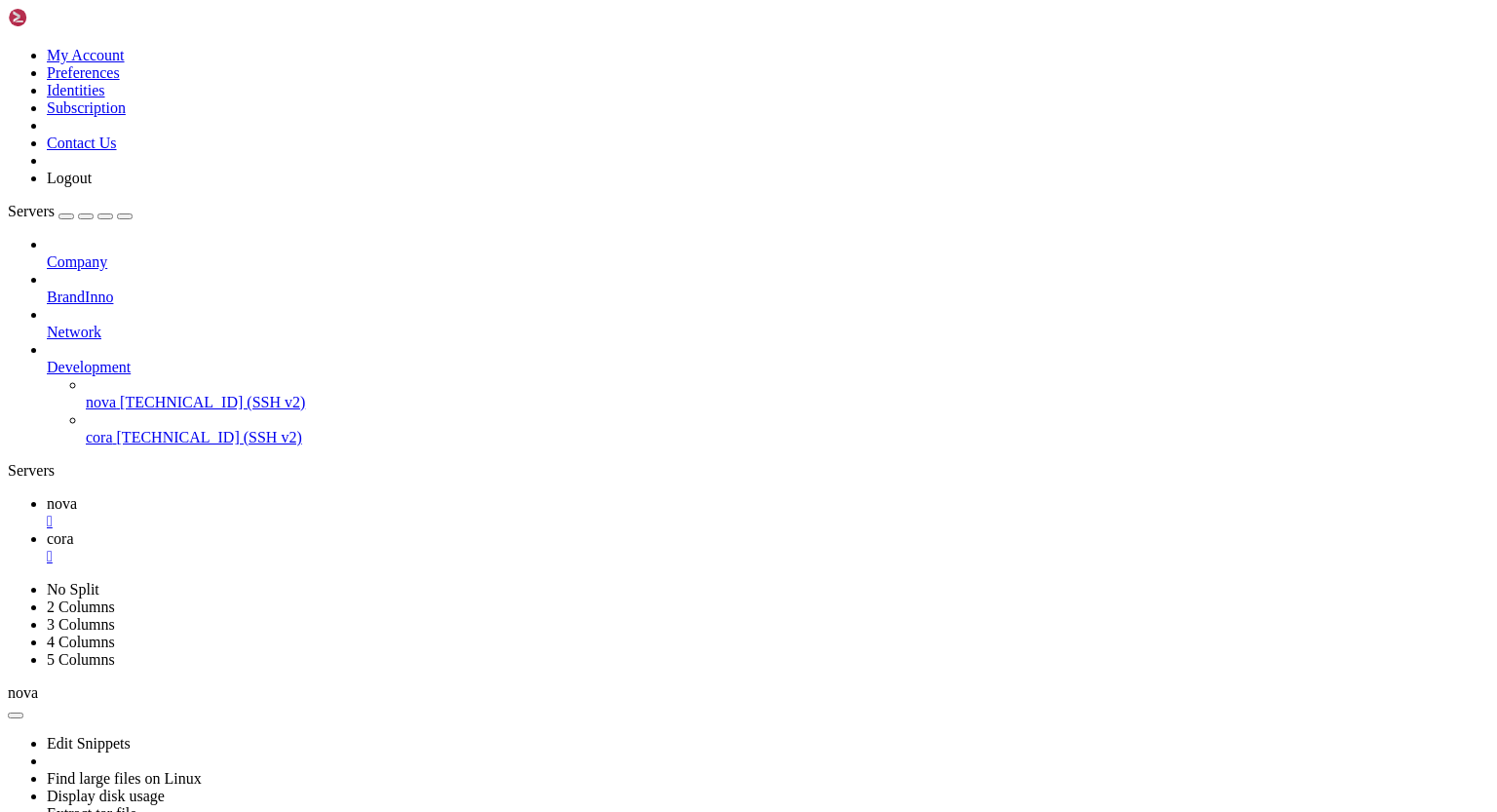
click at [74, 530] on span "cora" at bounding box center [61, 537] width 27 height 17
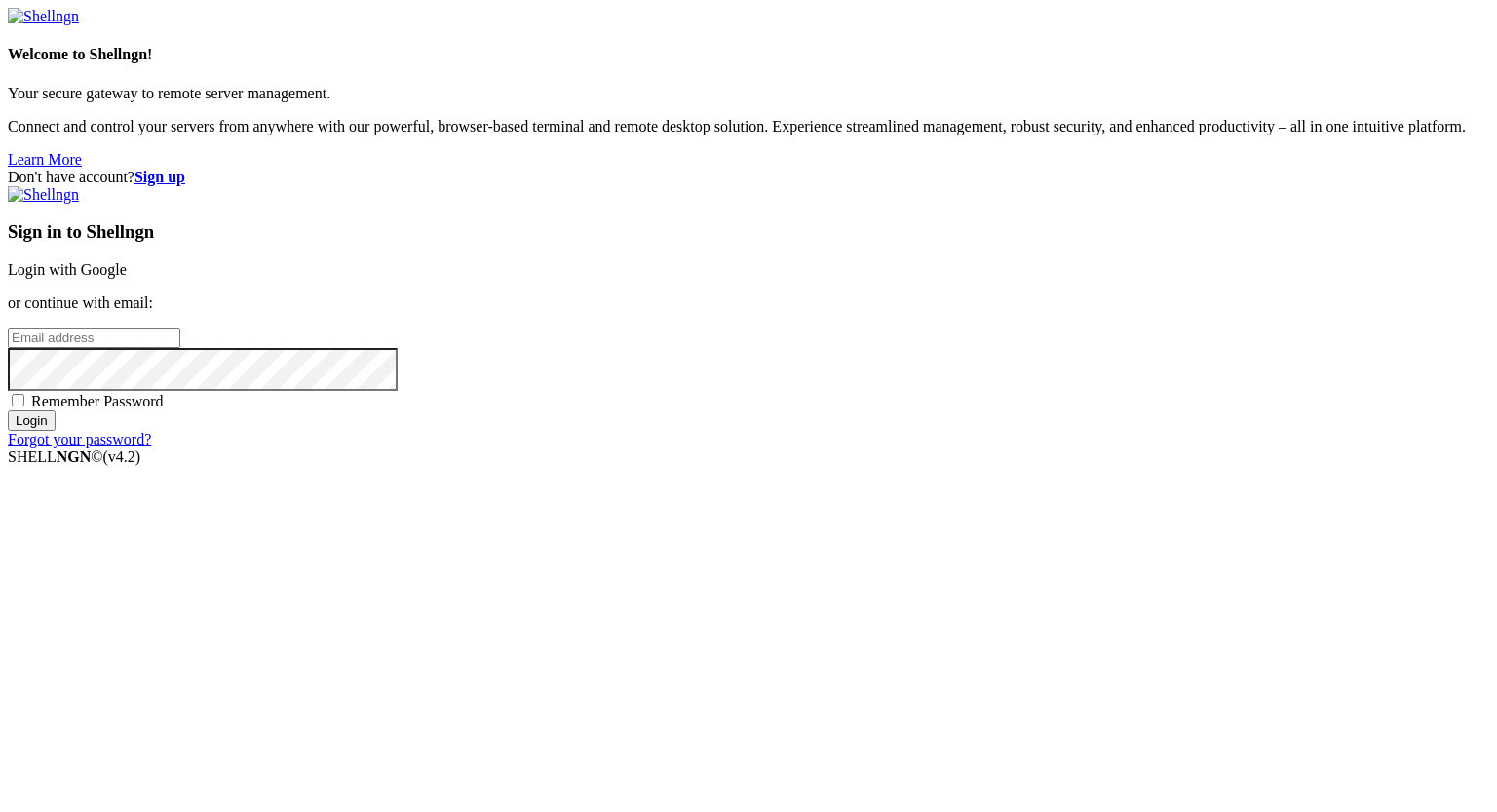
click at [180, 348] on input "email" at bounding box center [94, 337] width 172 height 21
paste input "[PERSON_NAME][EMAIL_ADDRESS][DOMAIN_NAME]"
type input "[PERSON_NAME][EMAIL_ADDRESS][DOMAIN_NAME]"
click at [56, 431] on input "Login" at bounding box center [31, 420] width 48 height 21
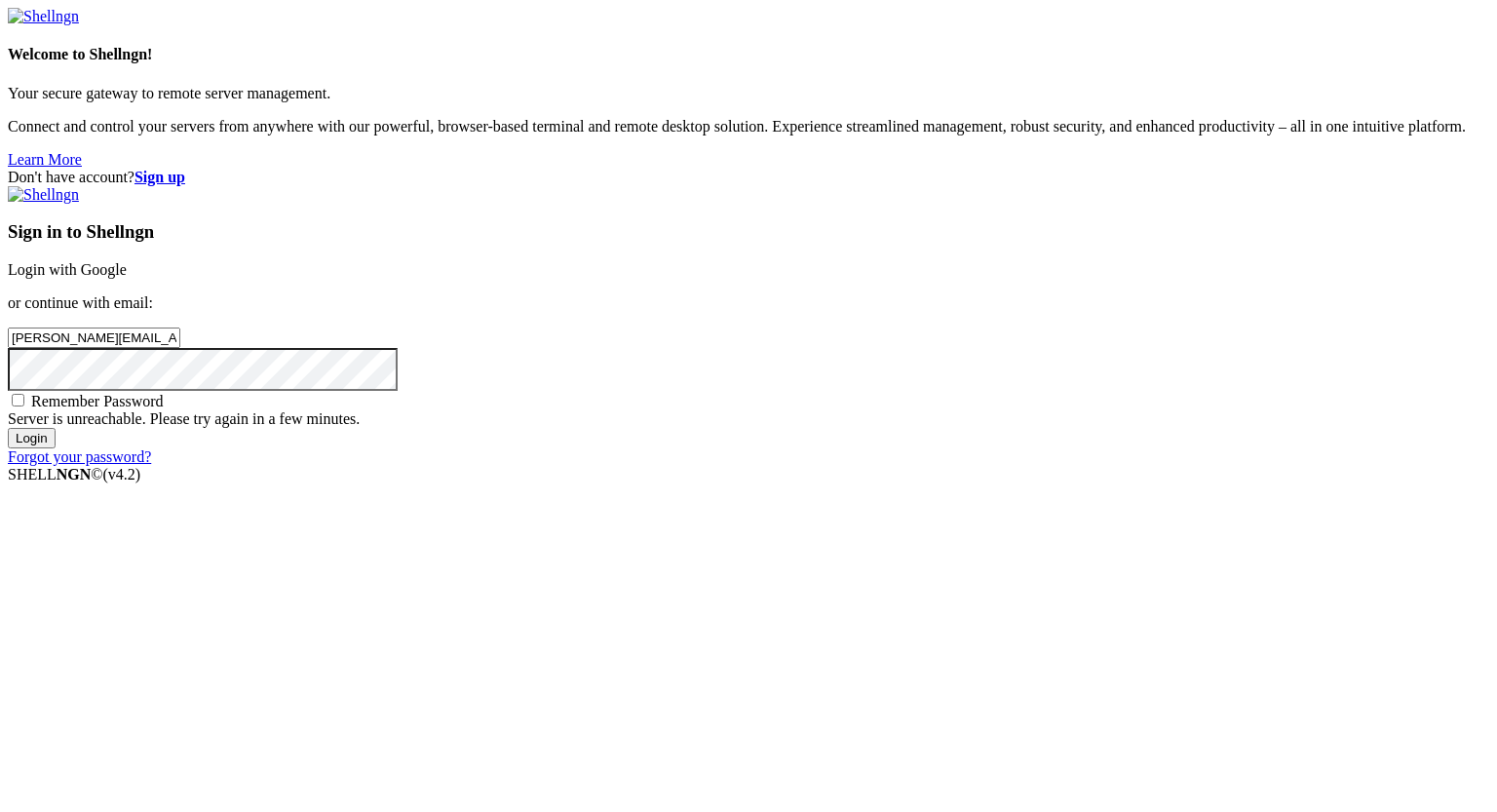
click at [56, 449] on input "Login" at bounding box center [31, 438] width 48 height 21
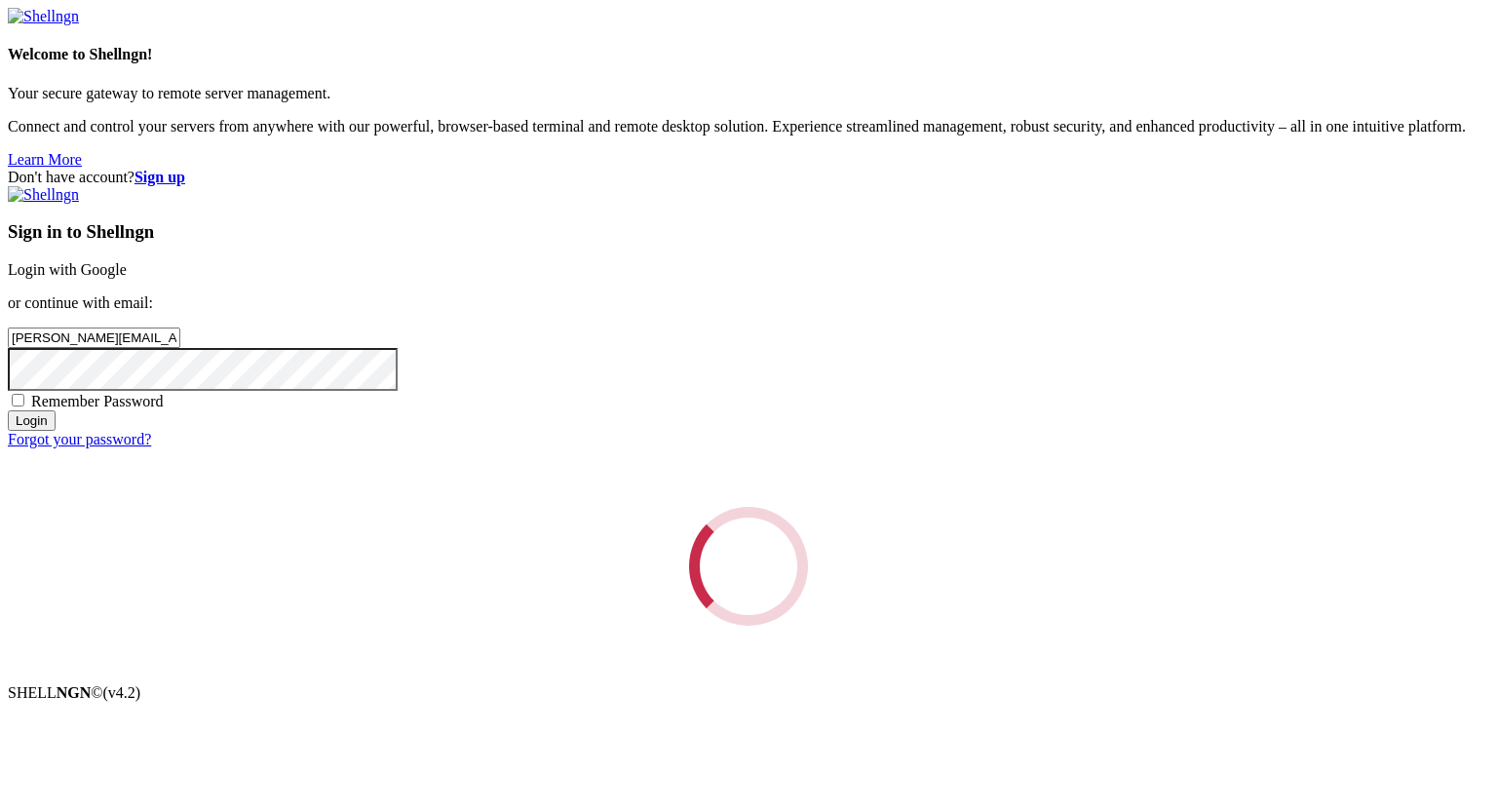
drag, startPoint x: 987, startPoint y: 604, endPoint x: 891, endPoint y: 527, distance: 123.1
click at [891, 527] on div "Loading..." at bounding box center [748, 566] width 1481 height 119
drag, startPoint x: 891, startPoint y: 527, endPoint x: 685, endPoint y: 490, distance: 209.3
click at [685, 506] on div "Loading..." at bounding box center [748, 566] width 1481 height 119
click at [670, 534] on div "Loading..." at bounding box center [748, 566] width 1481 height 119
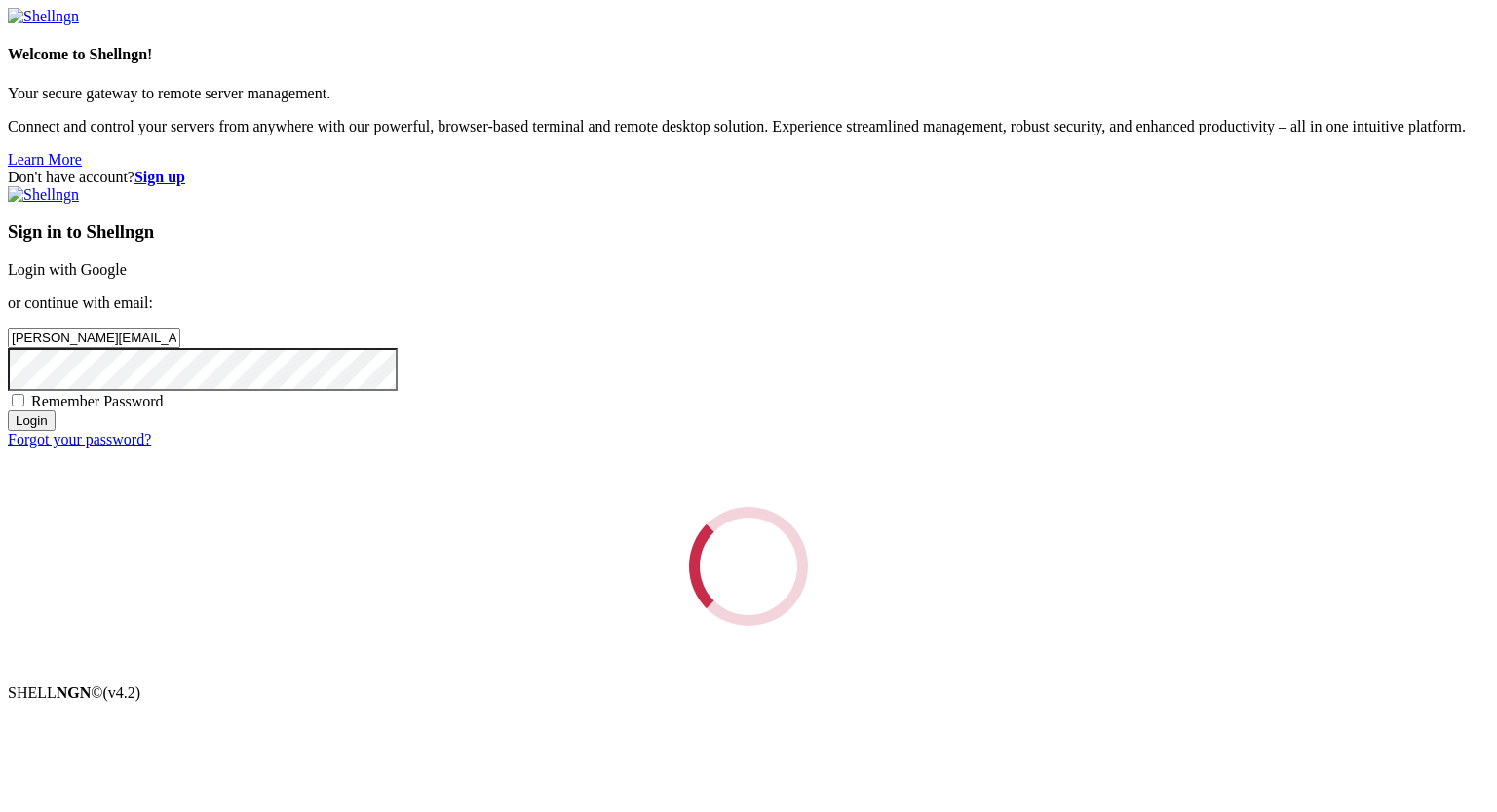
drag, startPoint x: 670, startPoint y: 534, endPoint x: 628, endPoint y: 529, distance: 42.3
click at [628, 529] on div "Loading..." at bounding box center [748, 566] width 1481 height 119
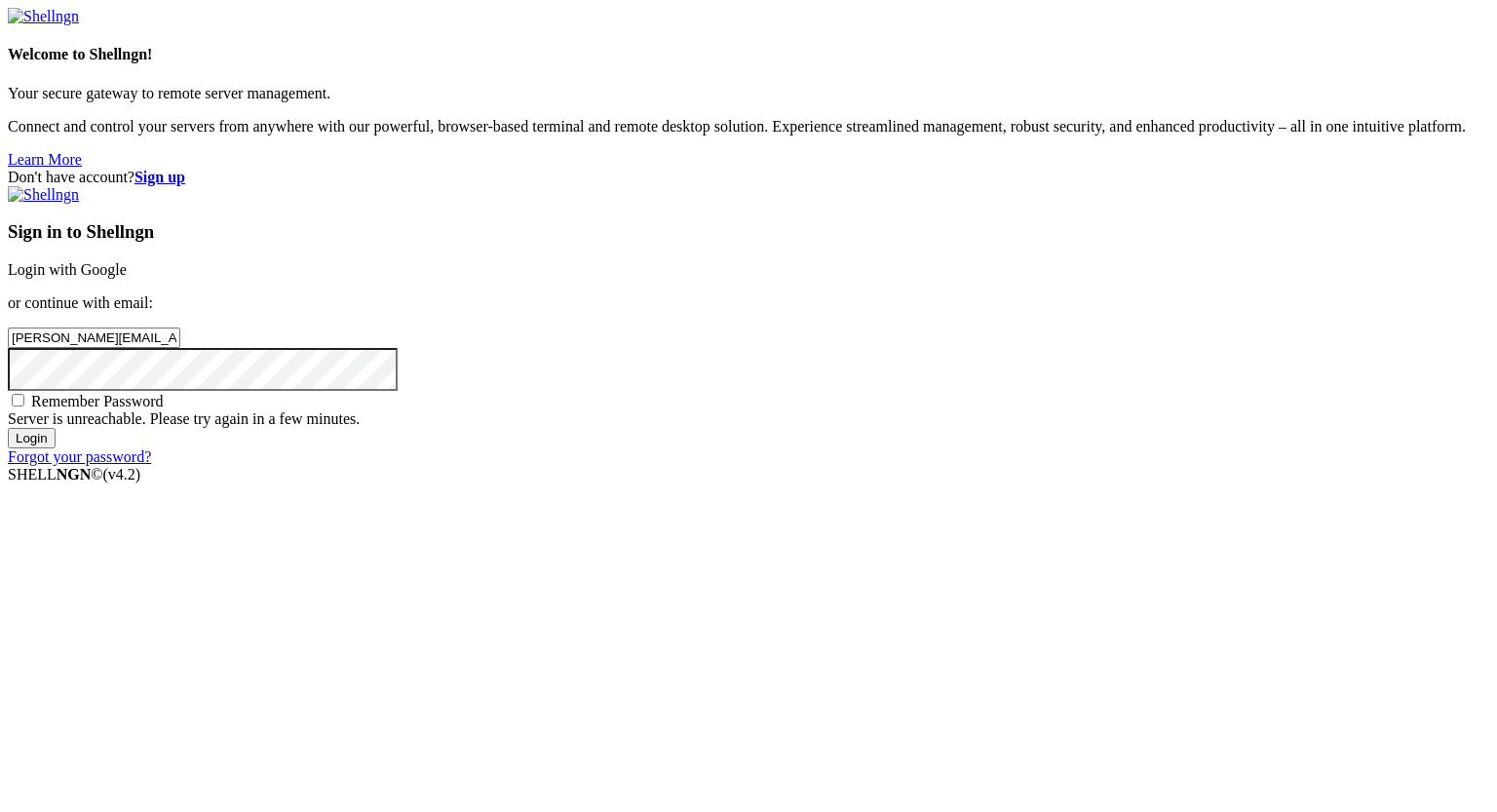
drag, startPoint x: 628, startPoint y: 529, endPoint x: 606, endPoint y: 592, distance: 66.7
click at [606, 466] on div "Don't have account? Sign up Sign in to Shellngn Login with Google or continue w…" at bounding box center [748, 317] width 1481 height 297
click at [56, 449] on input "Login" at bounding box center [31, 438] width 48 height 21
click at [920, 186] on div "Sign in to Shellngn Login with Google or continue with email: [PERSON_NAME][EMA…" at bounding box center [748, 325] width 1481 height 279
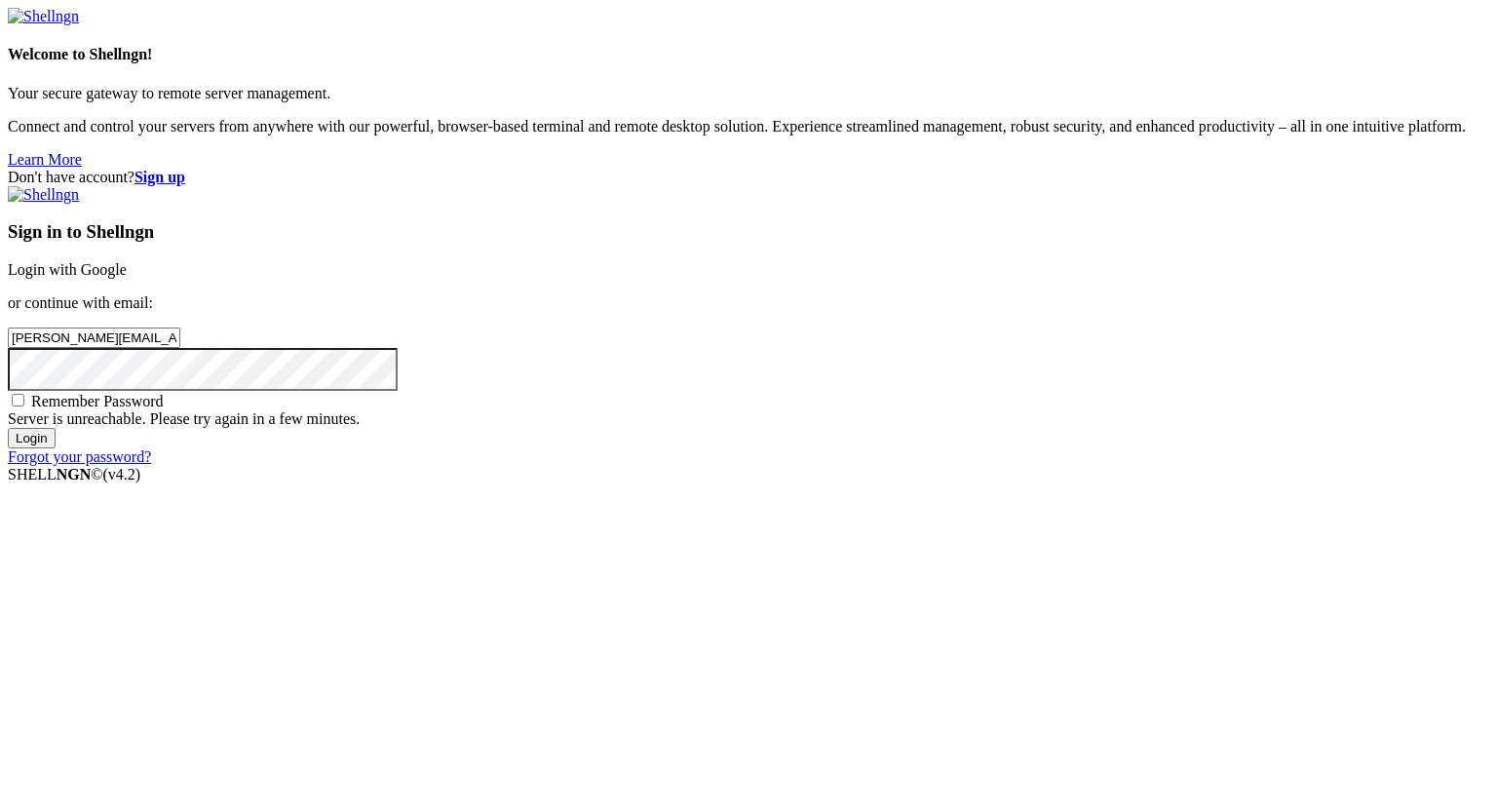
click at [56, 449] on input "Login" at bounding box center [31, 438] width 48 height 21
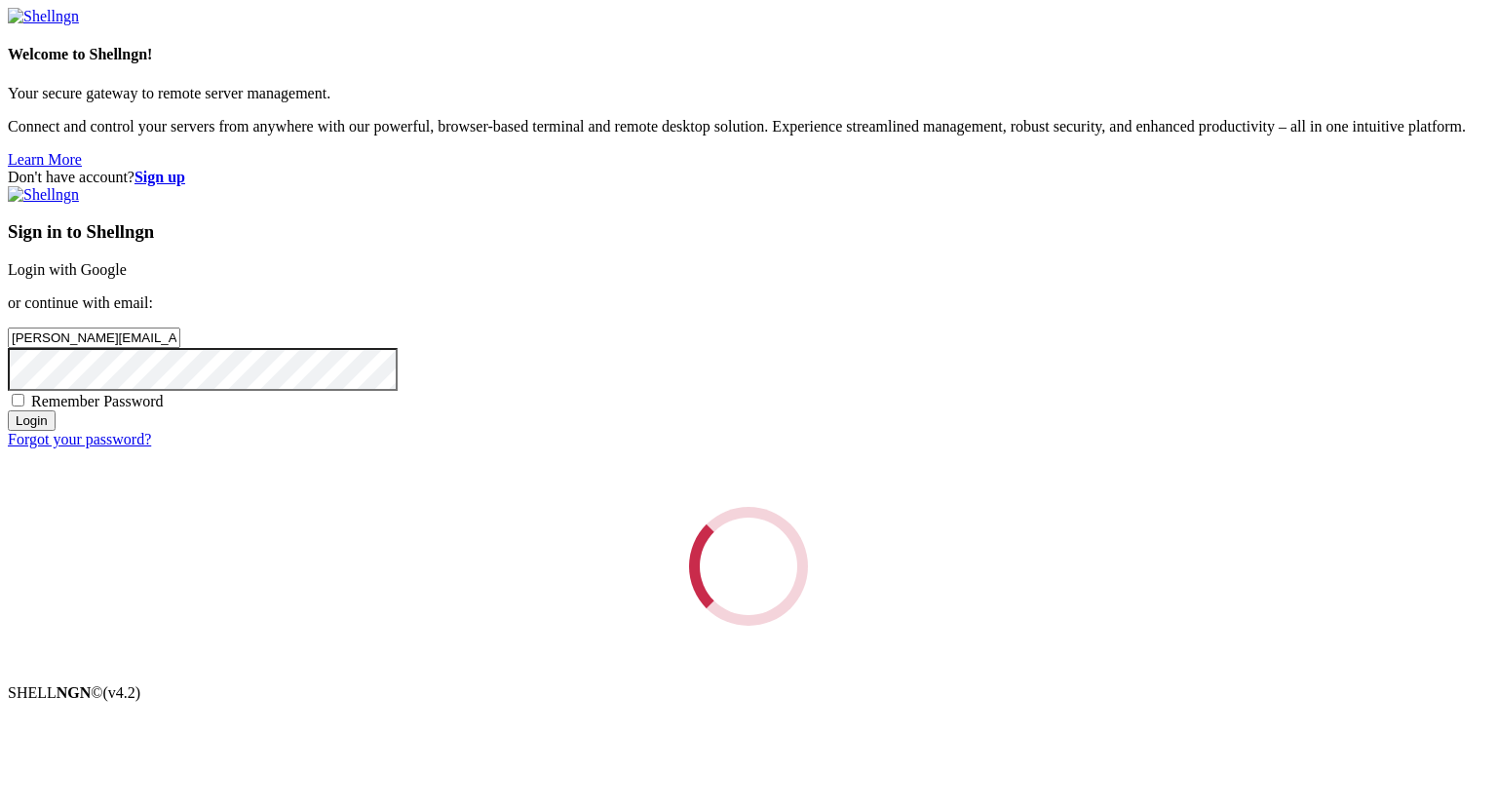
click at [974, 599] on div "Loading..." at bounding box center [748, 566] width 1481 height 119
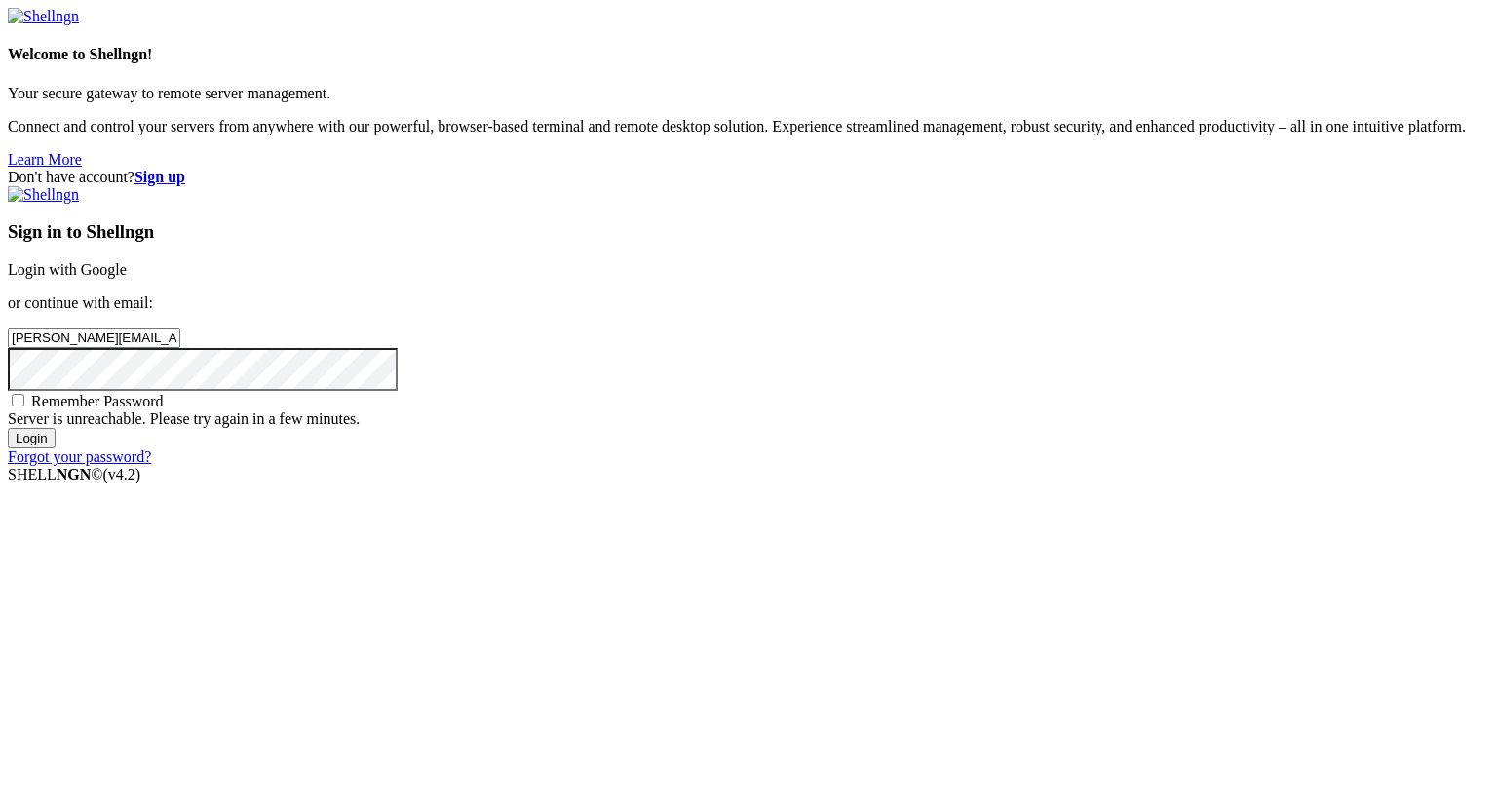
click at [56, 449] on input "Login" at bounding box center [31, 438] width 48 height 21
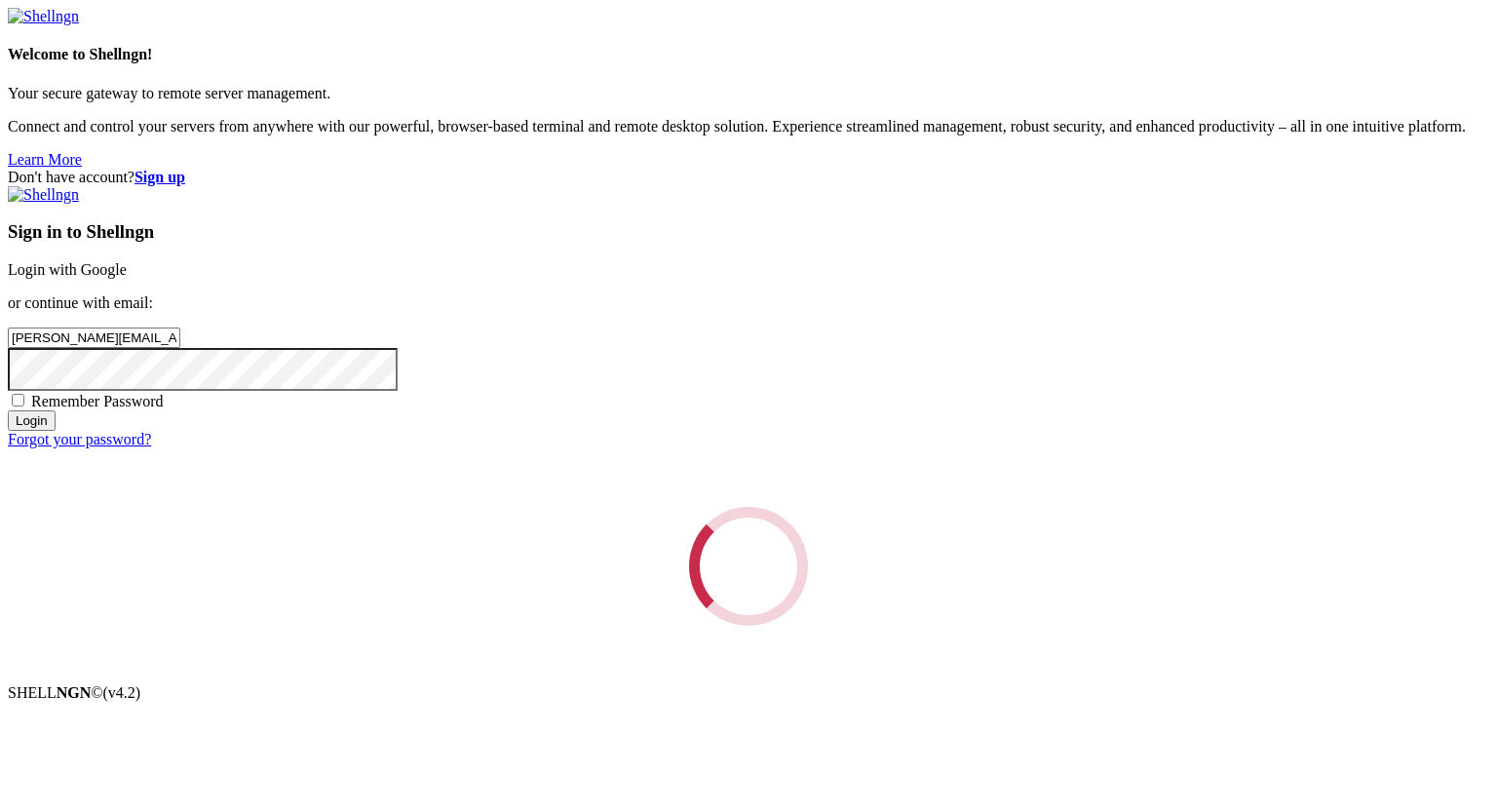
click at [993, 601] on div "Loading..." at bounding box center [748, 566] width 1481 height 119
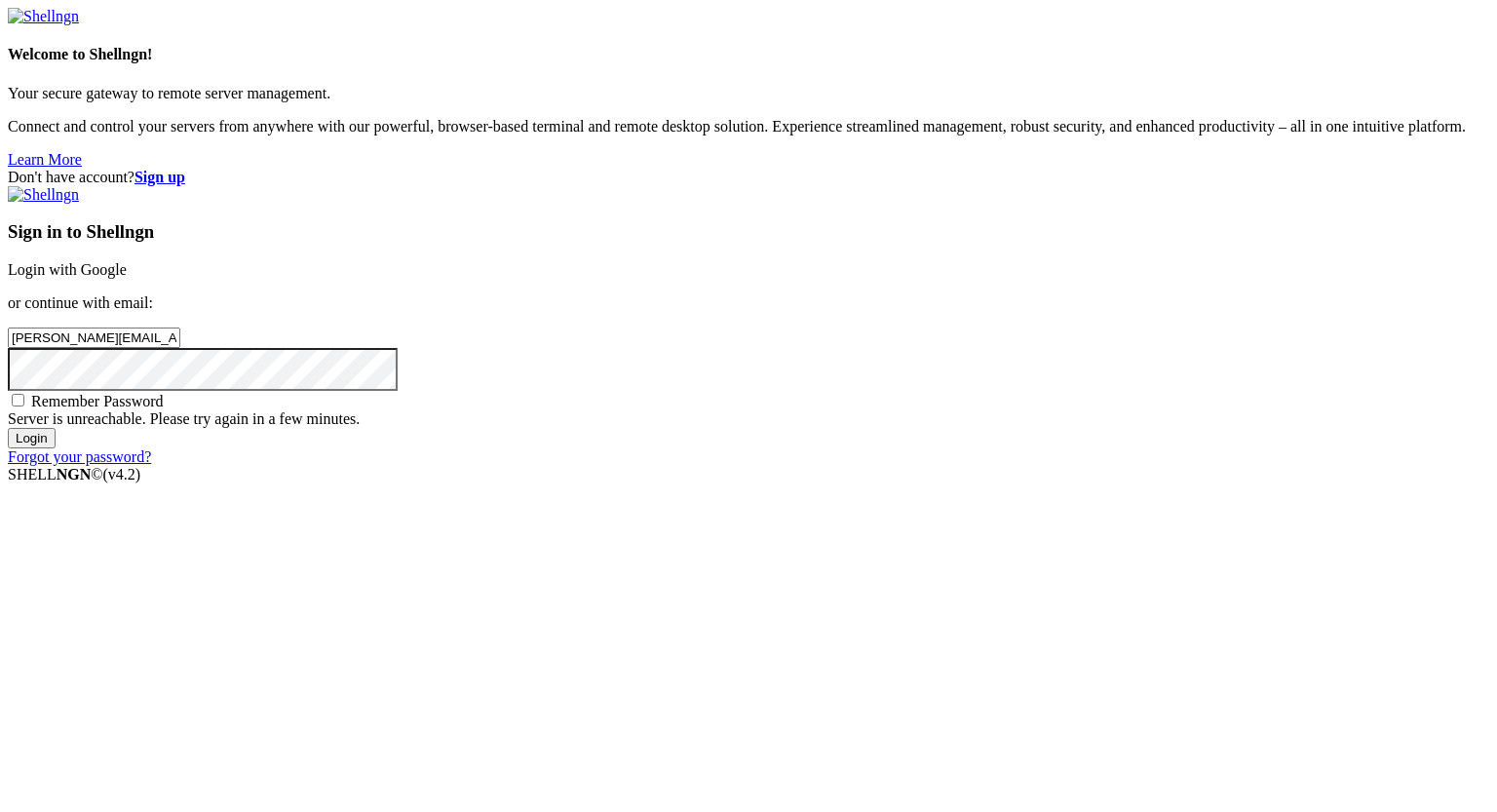
click at [56, 449] on input "Login" at bounding box center [31, 438] width 48 height 21
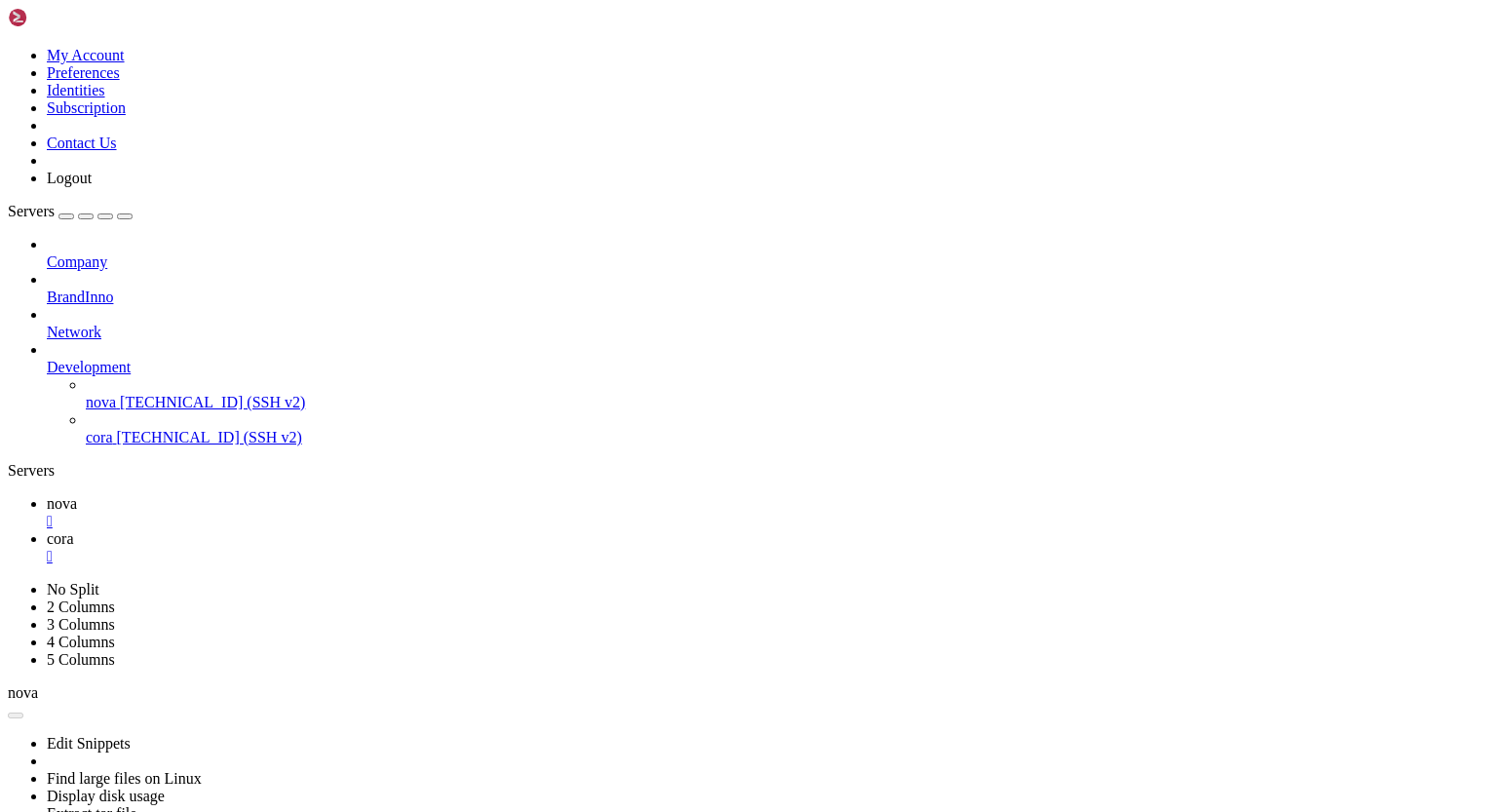
scroll to position [795, 0]
drag, startPoint x: 121, startPoint y: 1589, endPoint x: 153, endPoint y: 1585, distance: 32.2
